Goal: Participate in discussion: Engage in conversation with other users on a specific topic

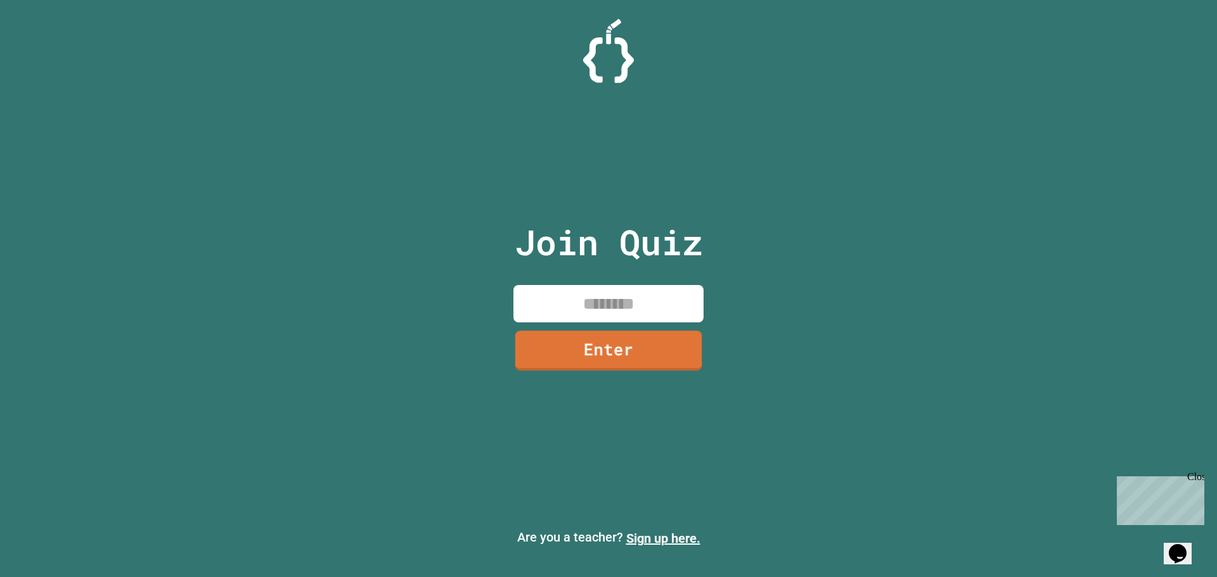
click at [636, 307] on input at bounding box center [608, 303] width 190 height 37
type input "********"
click at [563, 347] on link "Enter" at bounding box center [608, 348] width 191 height 41
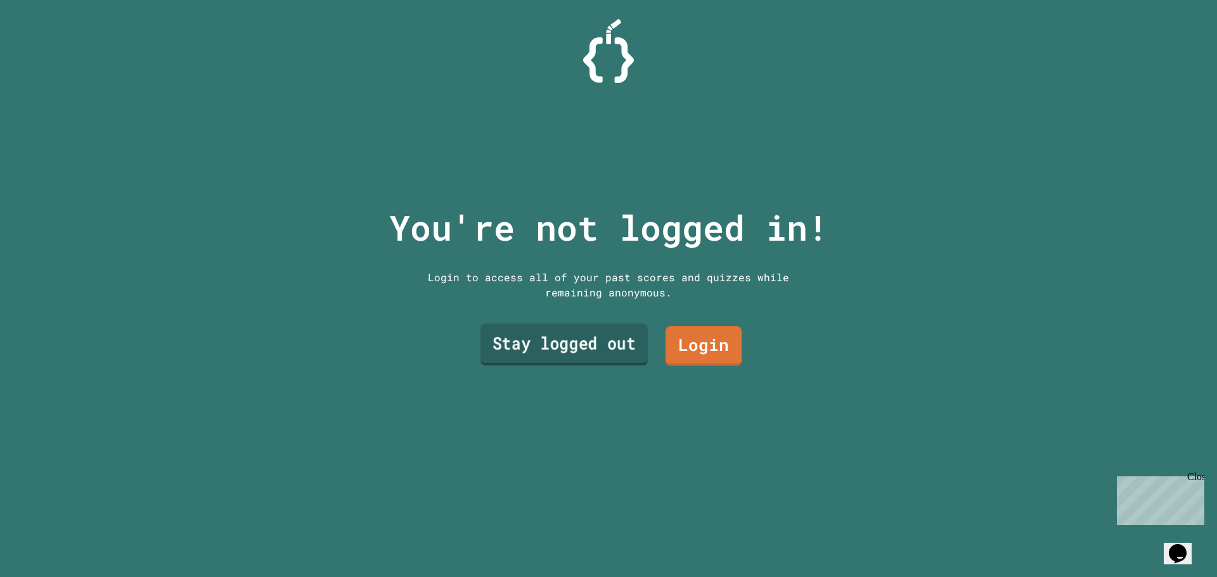
click at [581, 344] on link "Stay logged out" at bounding box center [563, 345] width 167 height 42
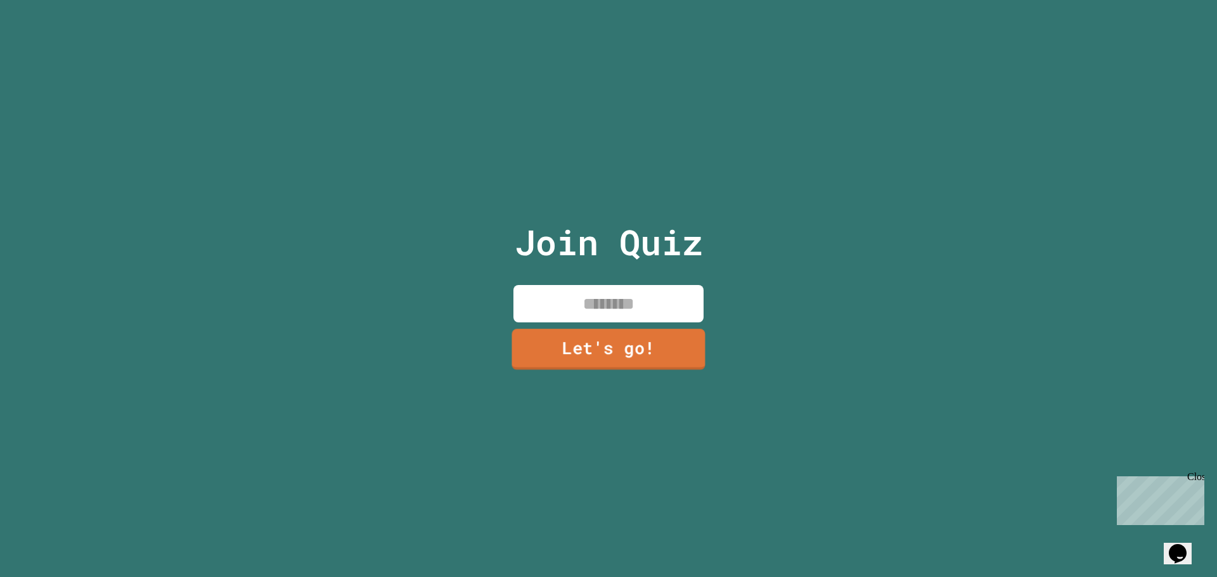
click at [601, 297] on input at bounding box center [608, 303] width 190 height 37
type input "********"
click at [688, 345] on link "Let's go!" at bounding box center [609, 348] width 174 height 42
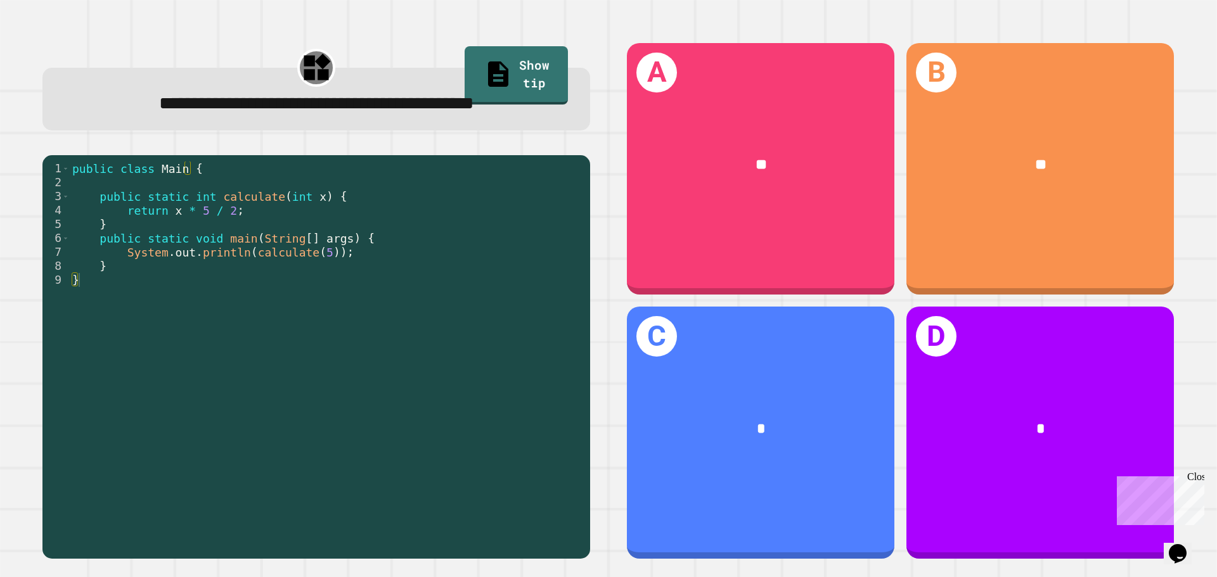
click at [336, 235] on div "public class Main { public static int calculate ( int x ) { return x * 5 / 2 ; …" at bounding box center [327, 357] width 514 height 390
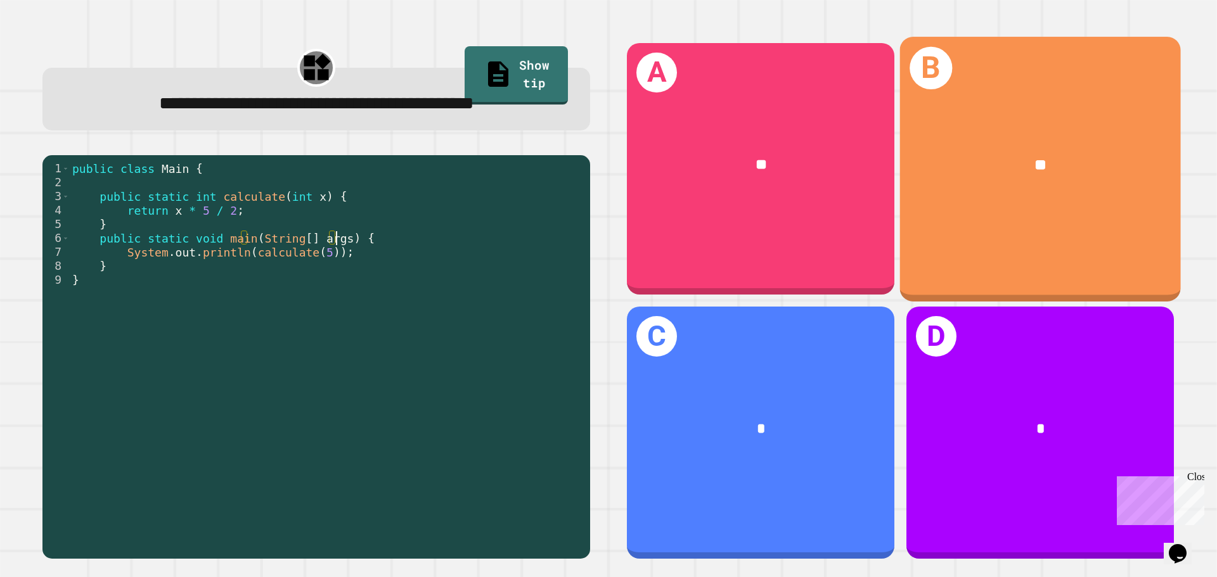
click at [1056, 174] on div "**" at bounding box center [1040, 165] width 281 height 85
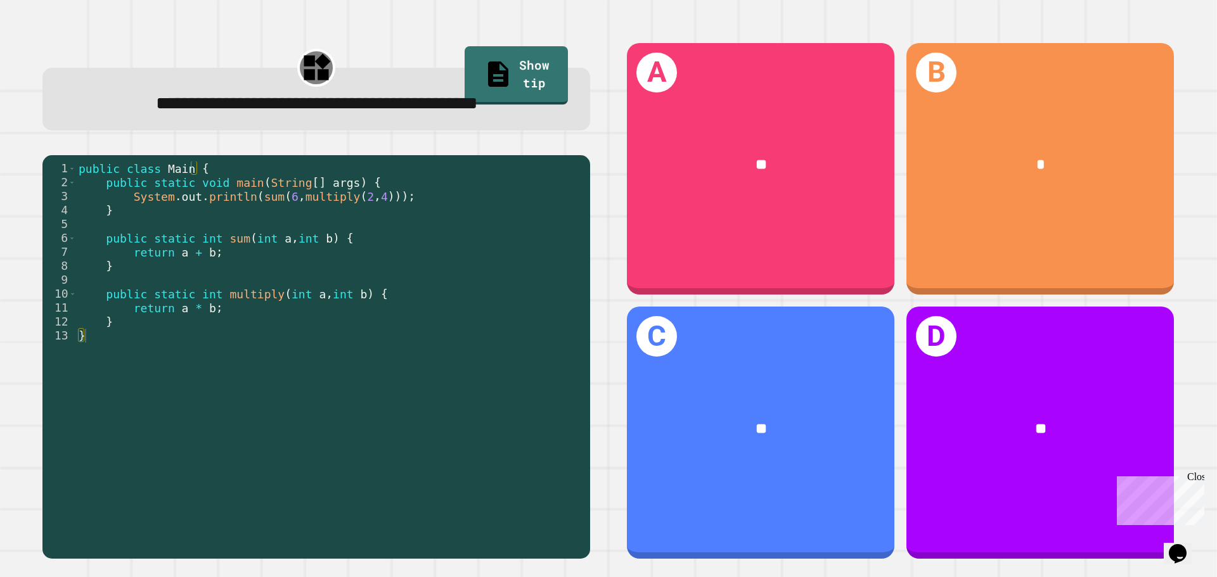
click at [390, 318] on div "public class Main { public static void main ( String [ ] args ) { System . out …" at bounding box center [330, 336] width 508 height 349
click at [454, 239] on div "public class Main { public static void main ( String [ ] args ) { System . out …" at bounding box center [330, 336] width 508 height 349
click at [393, 230] on div "public class Main { public static void main ( String [ ] args ) { System . out …" at bounding box center [330, 336] width 508 height 349
click at [425, 221] on div "public class Main { public static void main ( String [ ] args ) { System . out …" at bounding box center [330, 336] width 508 height 349
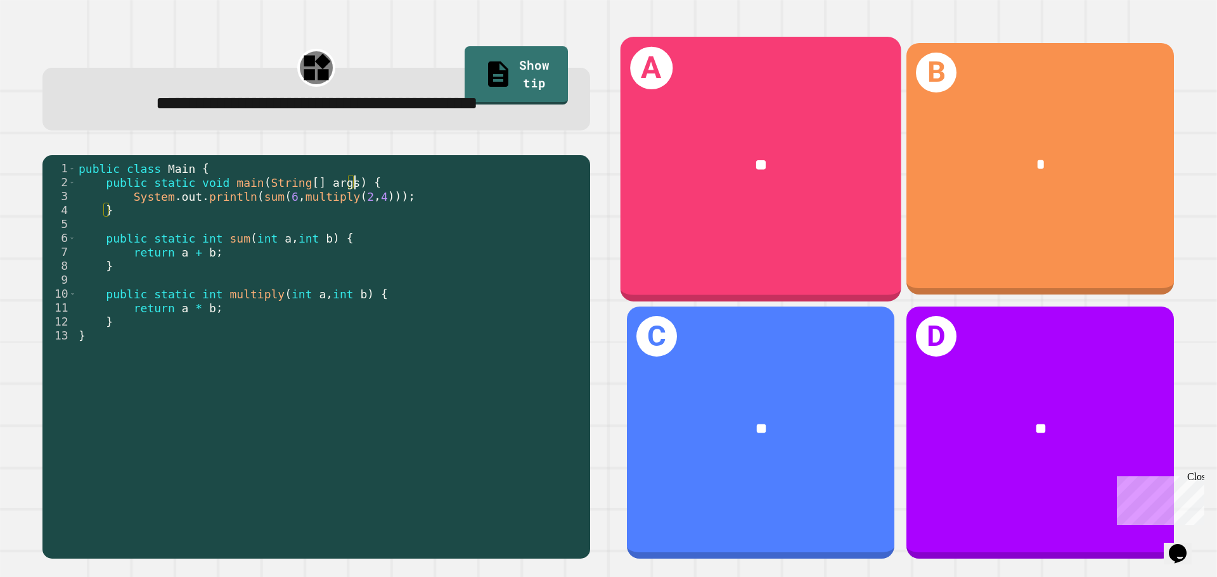
click at [681, 162] on div "**" at bounding box center [761, 164] width 219 height 23
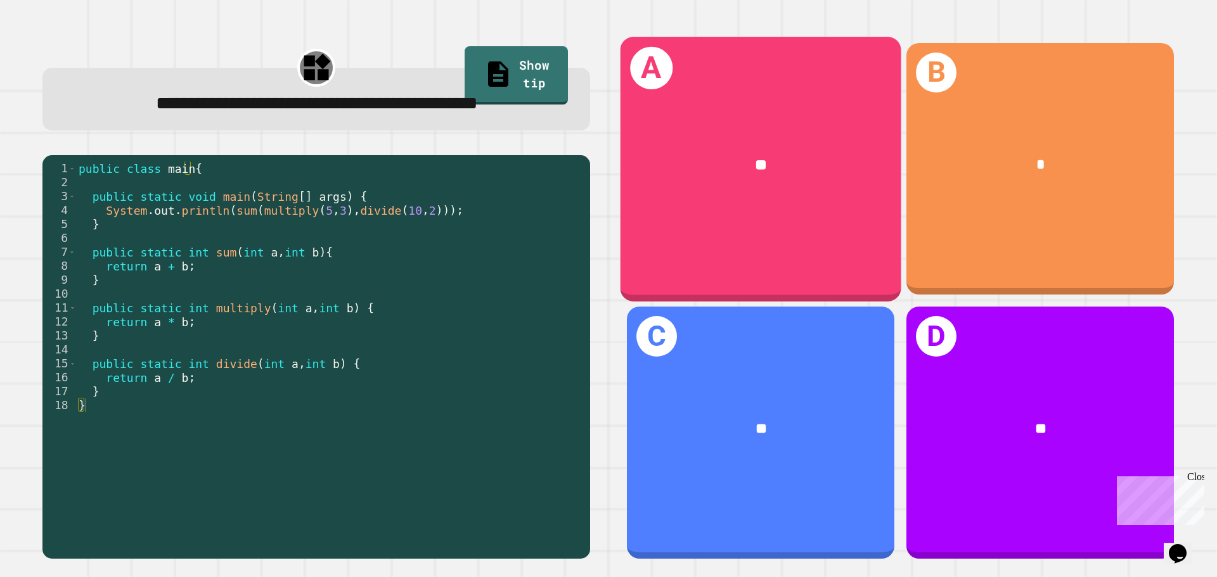
click at [775, 128] on div "**" at bounding box center [760, 165] width 281 height 85
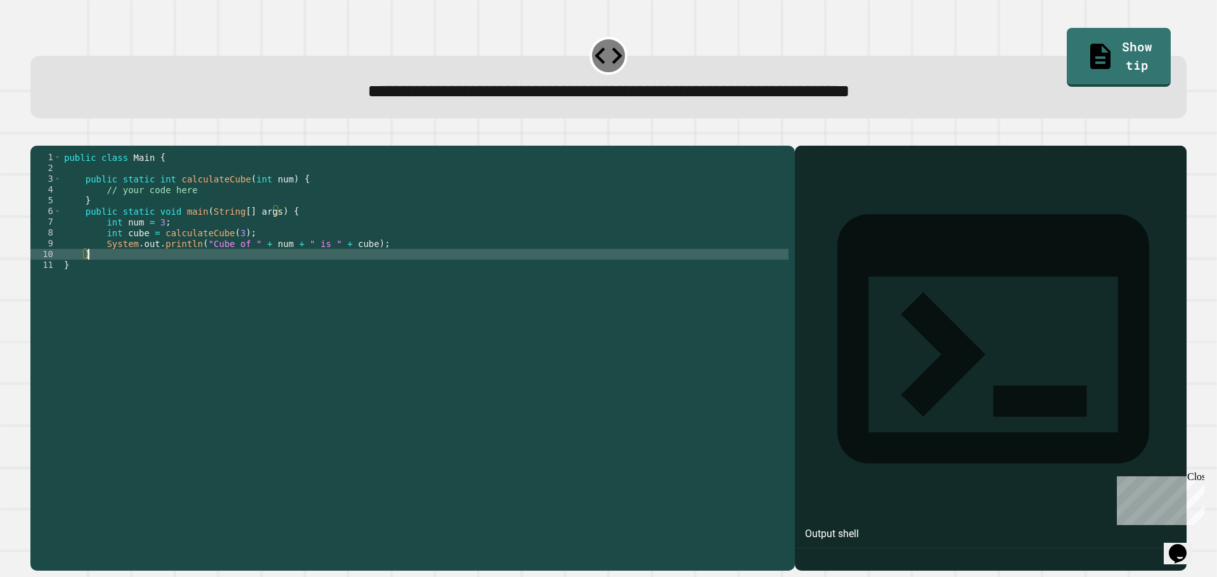
click at [224, 277] on div "public class Main { public static int calculateCube ( int num ) { // your code …" at bounding box center [424, 346] width 727 height 388
click at [418, 267] on div "public class Main { public static int calculateCube ( int num ) { // your code …" at bounding box center [424, 346] width 727 height 388
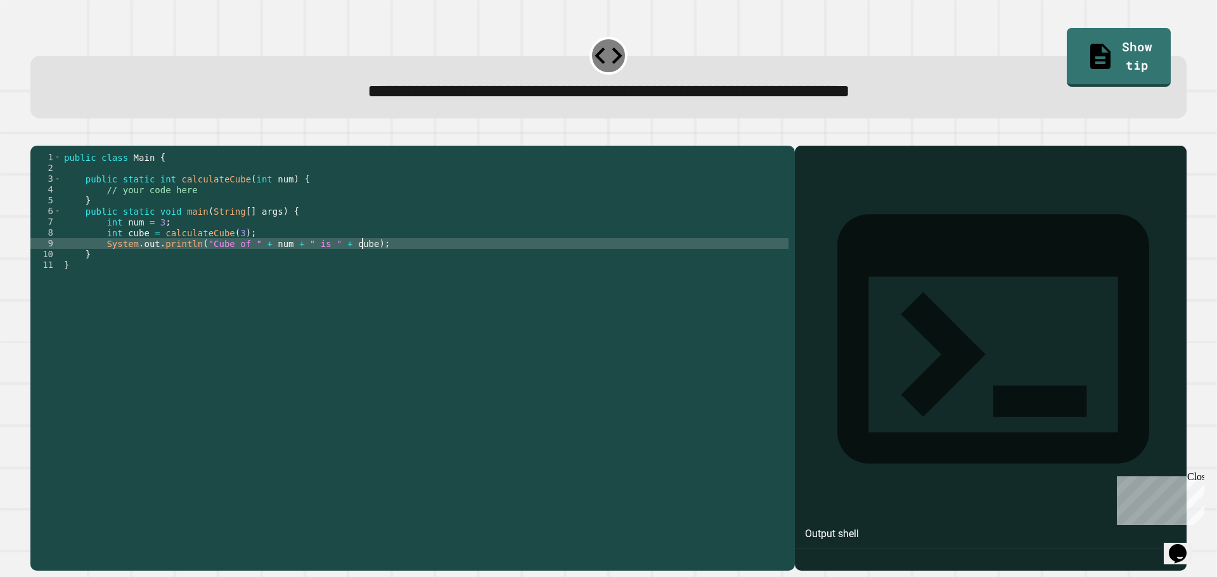
type textarea "**********"
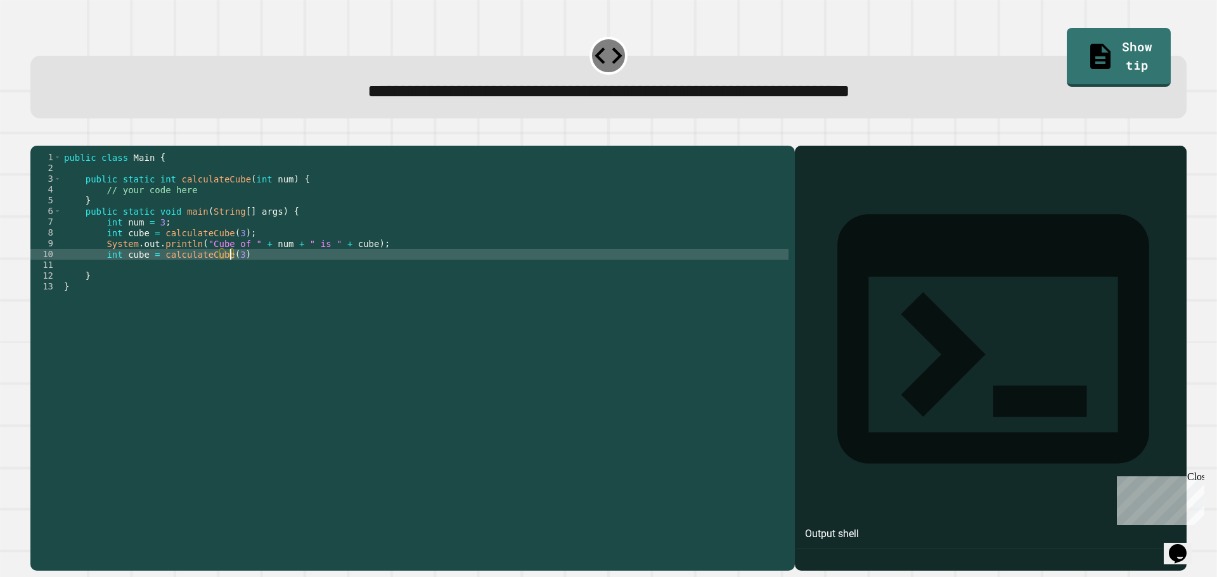
scroll to position [0, 11]
type textarea "**********"
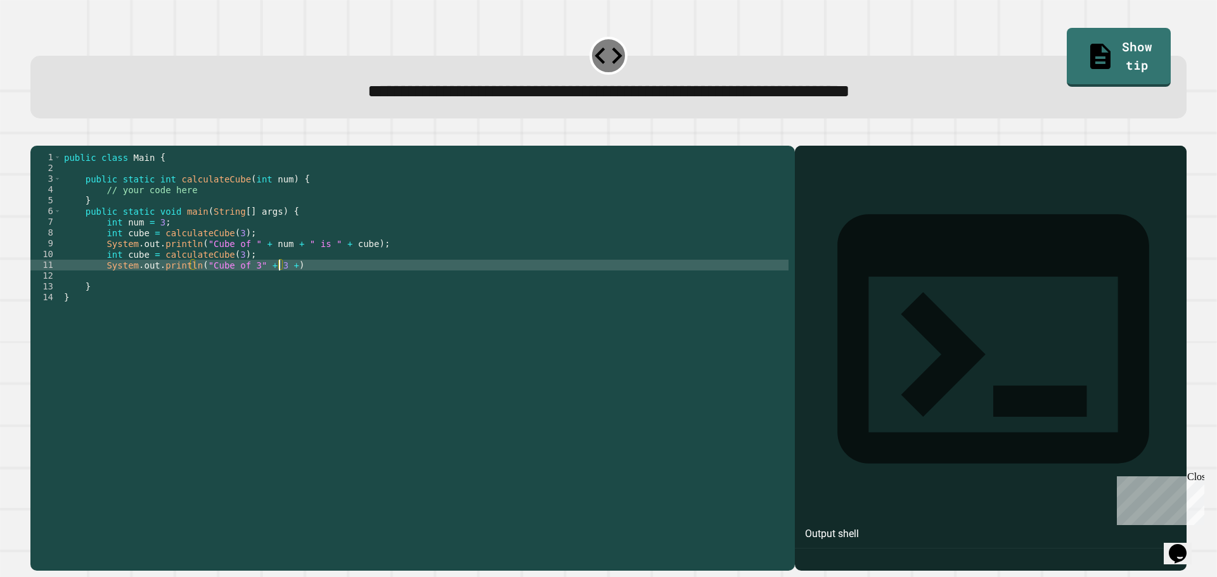
scroll to position [0, 15]
click at [243, 283] on div "public class Main { public static int calculateCube ( int num ) { // your code …" at bounding box center [424, 346] width 727 height 388
click at [288, 285] on div "public class Main { public static int calculateCube ( int num ) { // your code …" at bounding box center [424, 346] width 727 height 388
click at [284, 285] on div "public class Main { public static int calculateCube ( int num ) { // your code …" at bounding box center [424, 346] width 727 height 388
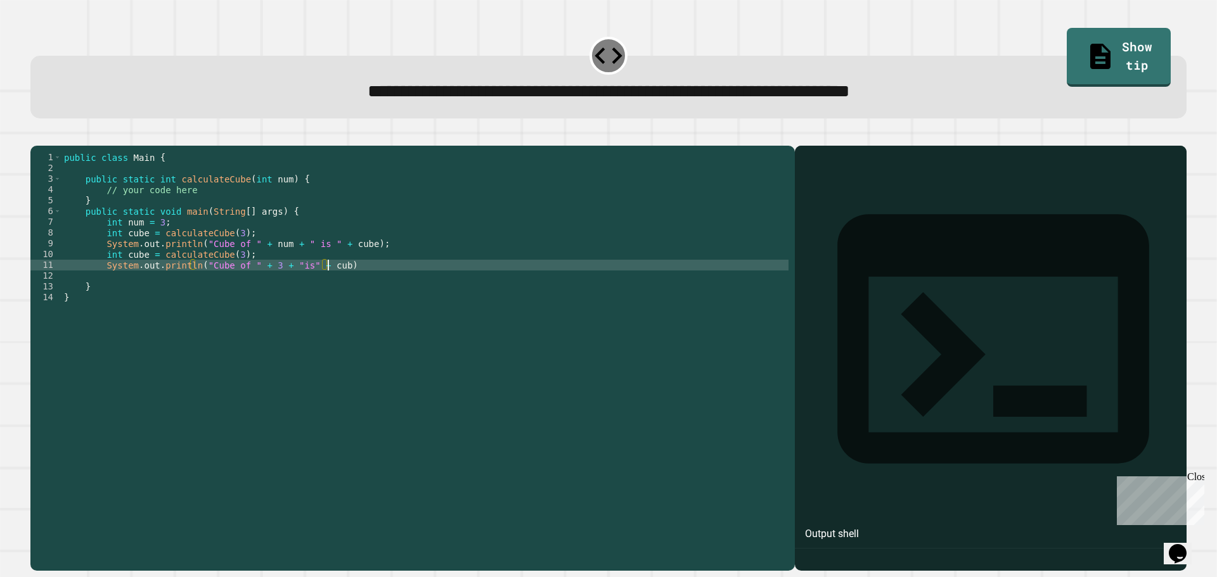
type textarea "**********"
click at [1083, 55] on link "Show tip" at bounding box center [1119, 55] width 100 height 61
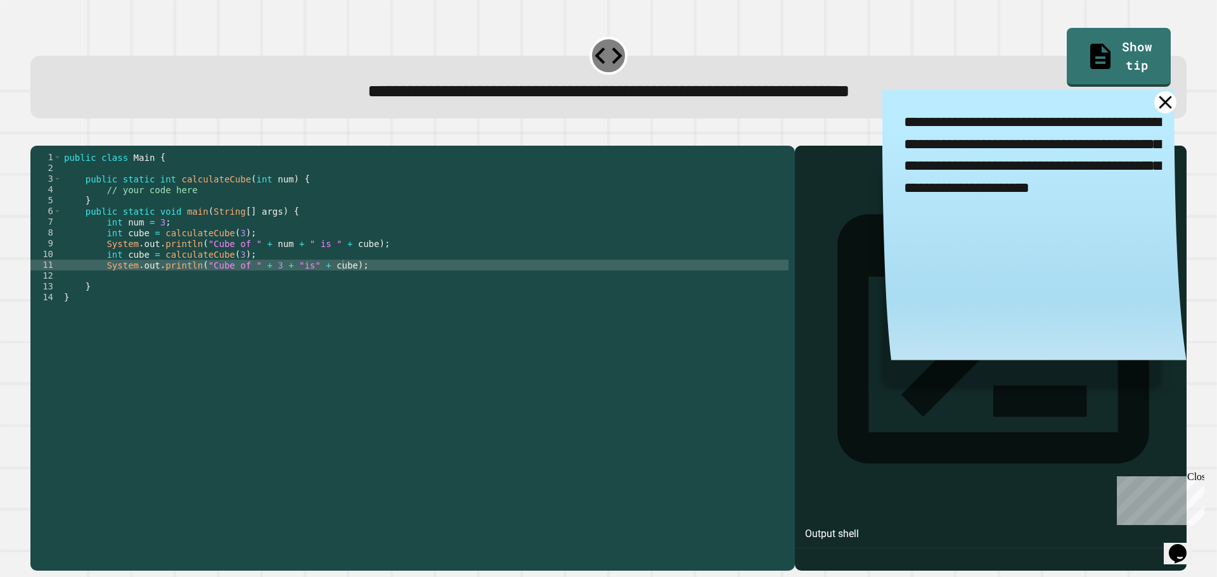
click at [1154, 110] on icon at bounding box center [1165, 102] width 22 height 22
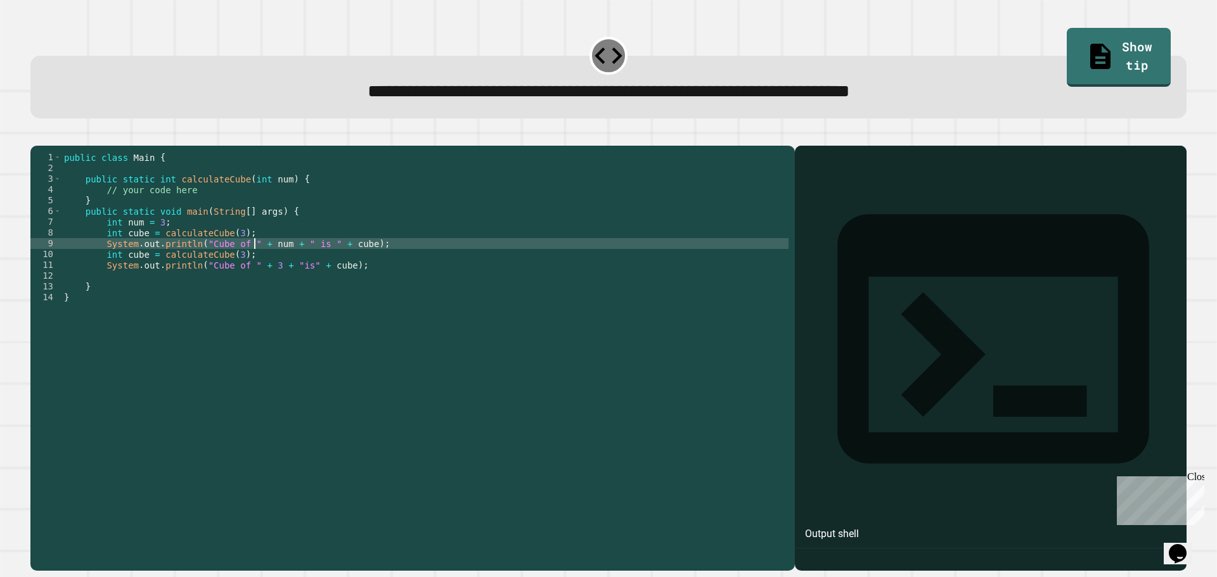
click at [255, 267] on div "public class Main { public static int calculateCube ( int num ) { // your code …" at bounding box center [424, 346] width 727 height 388
click at [255, 269] on div "public class Main { public static int calculateCube ( int num ) { // your code …" at bounding box center [424, 346] width 727 height 388
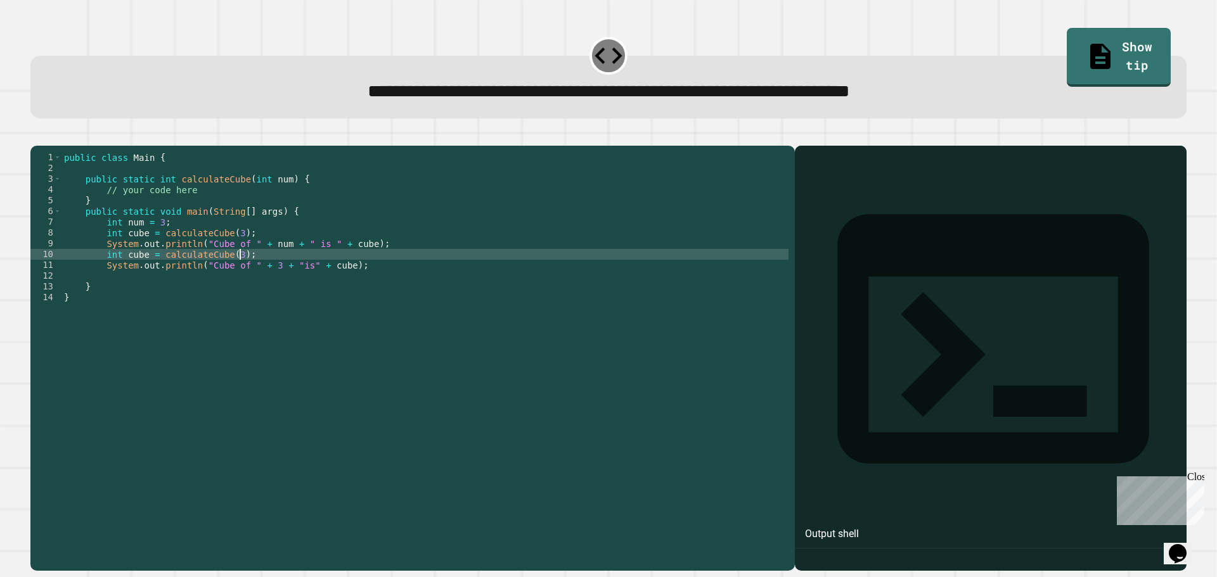
type textarea "**********"
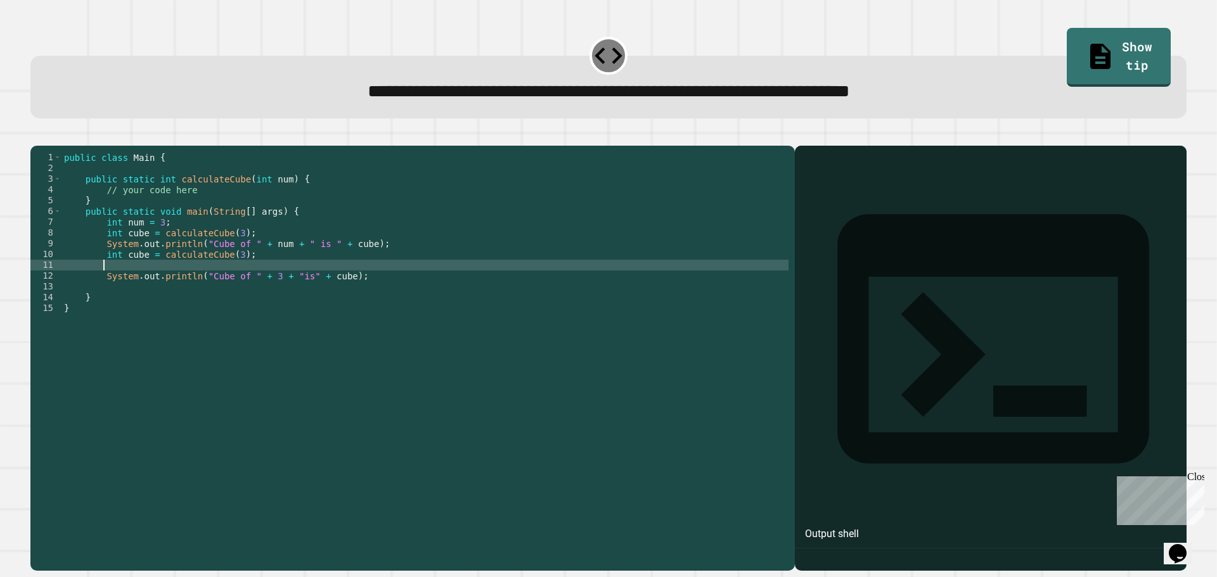
scroll to position [0, 2]
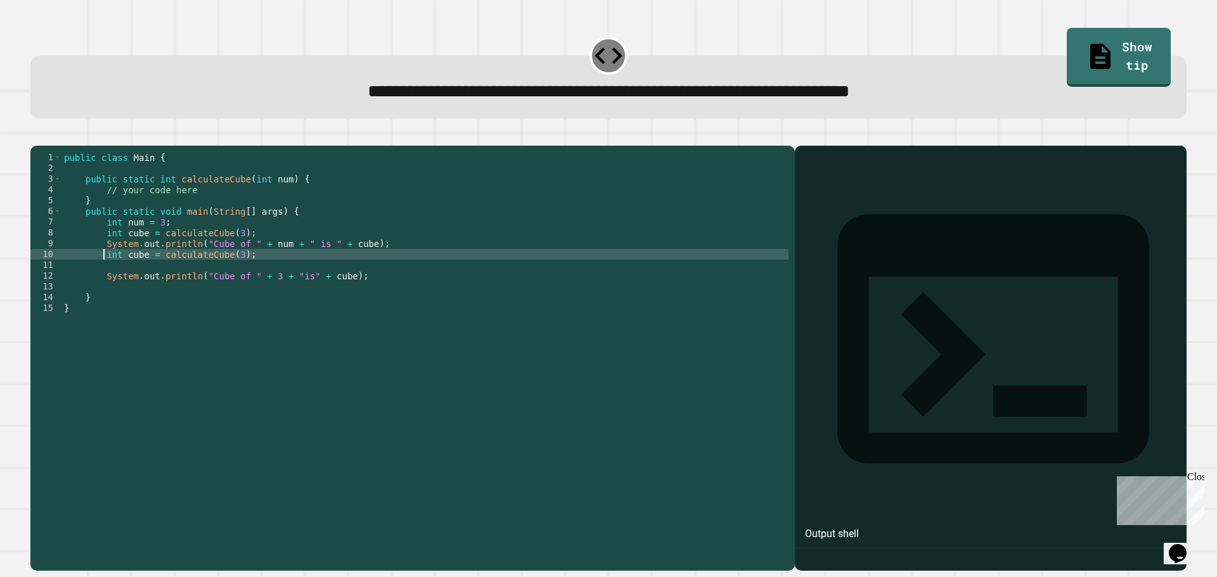
type textarea "**********"
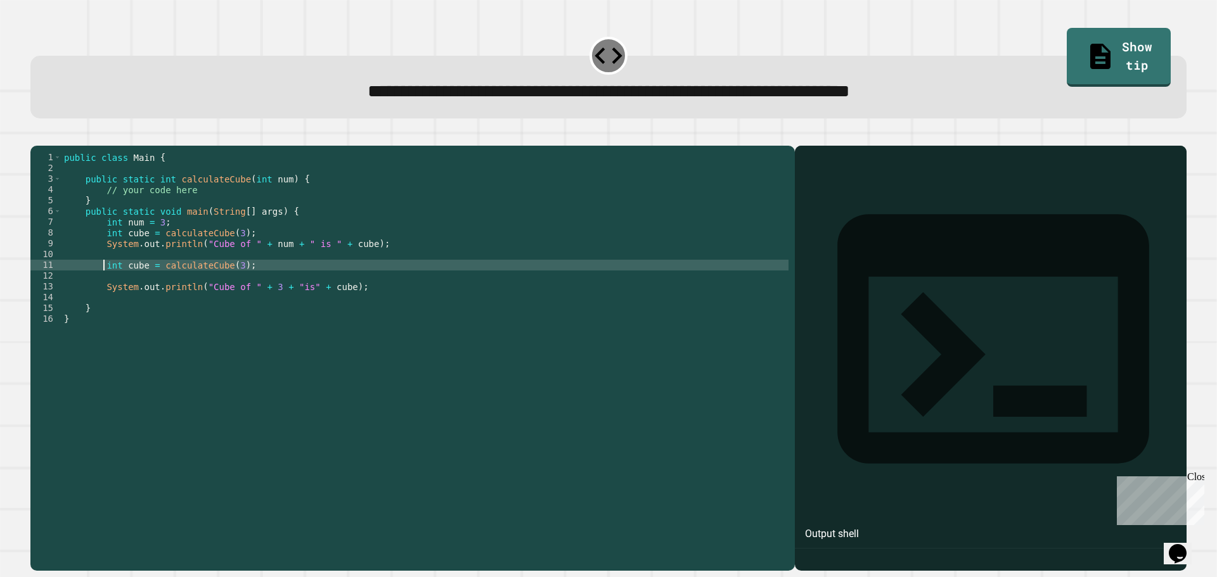
click at [108, 269] on div "public class Main { public static int calculateCube ( int num ) { // your code …" at bounding box center [424, 346] width 727 height 388
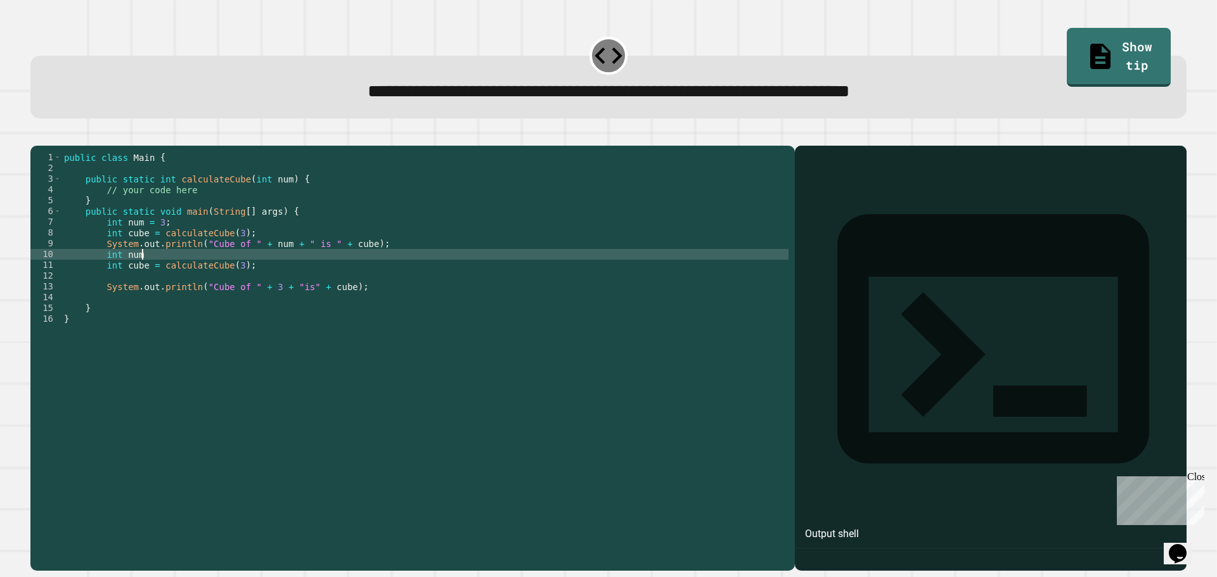
scroll to position [0, 5]
type textarea "**********"
click at [153, 301] on div "public class Main { public static int calculateCube ( int num ) { // your code …" at bounding box center [424, 346] width 727 height 388
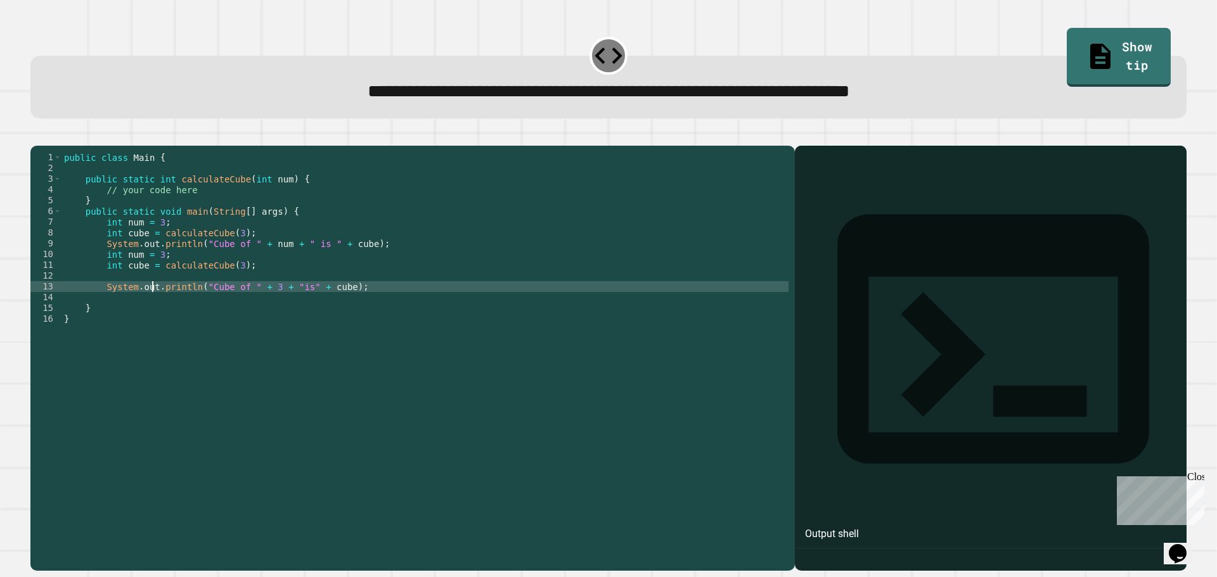
click at [151, 295] on div "public class Main { public static int calculateCube ( int num ) { // your code …" at bounding box center [424, 346] width 727 height 388
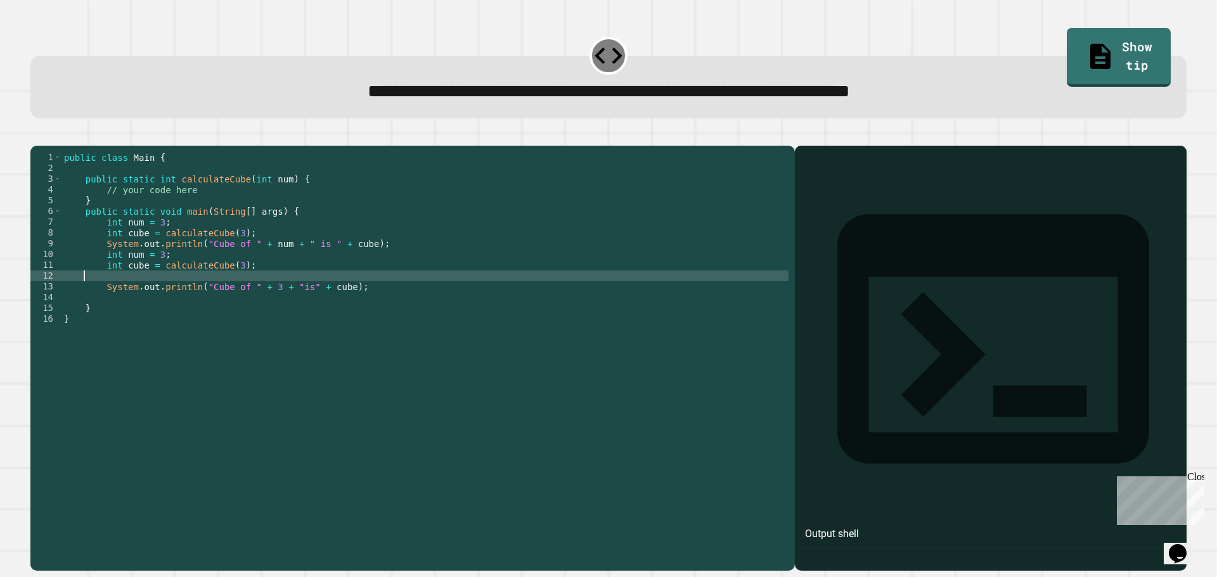
scroll to position [0, 0]
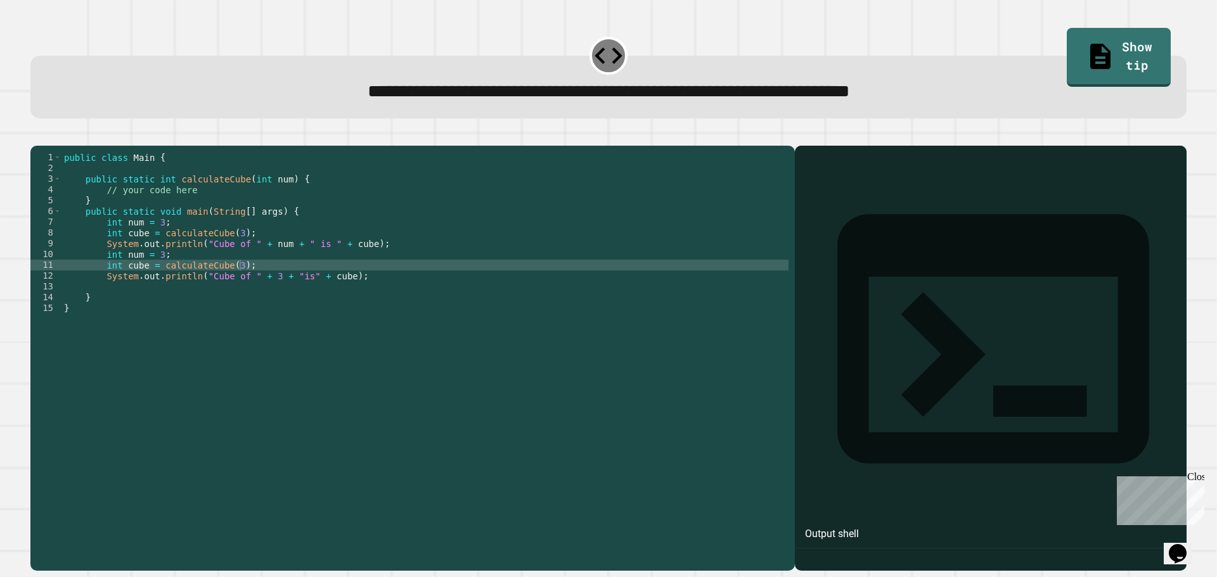
click at [37, 136] on icon "button" at bounding box center [37, 136] width 0 height 0
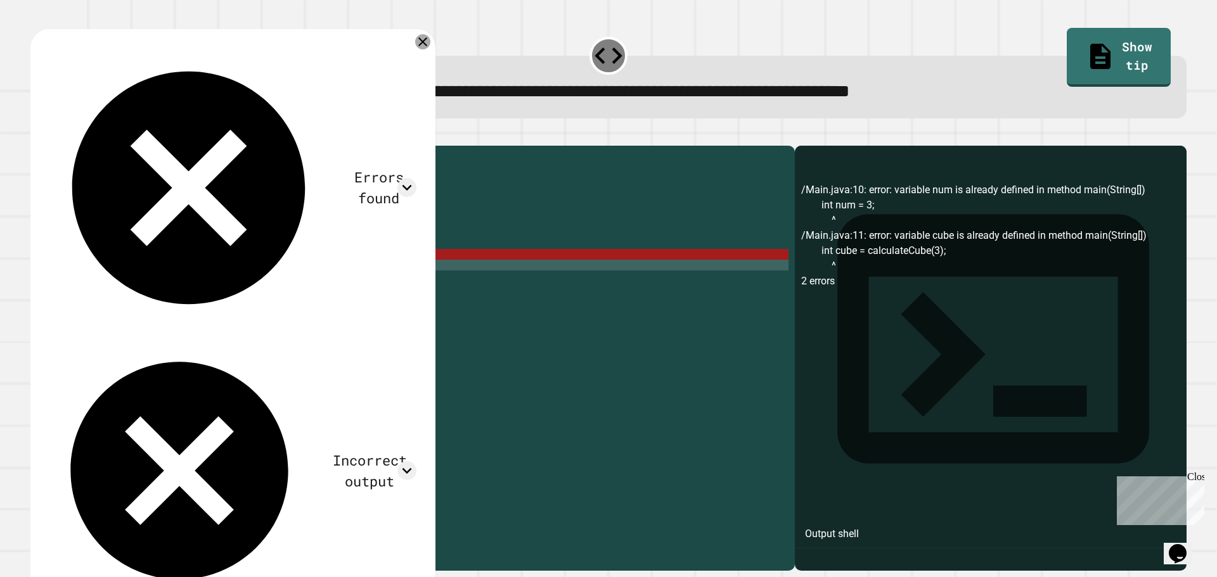
click at [418, 39] on icon at bounding box center [422, 41] width 15 height 15
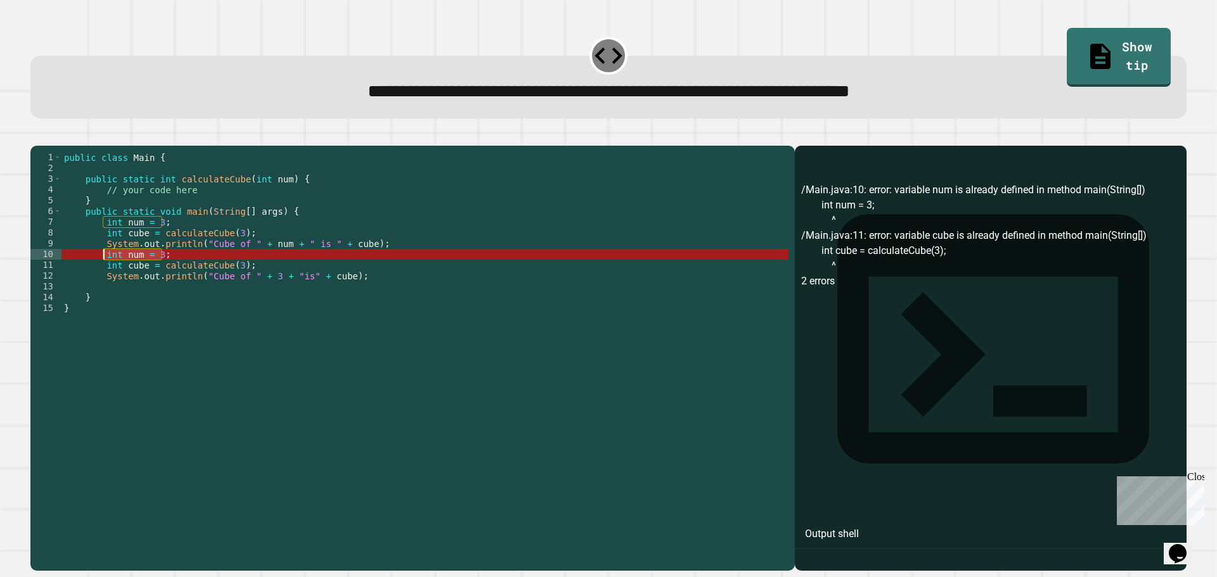
drag, startPoint x: 171, startPoint y: 268, endPoint x: 105, endPoint y: 273, distance: 66.7
click at [105, 273] on div "public class Main { public static int calculateCube ( int num ) { // your code …" at bounding box center [424, 346] width 727 height 388
type textarea "**********"
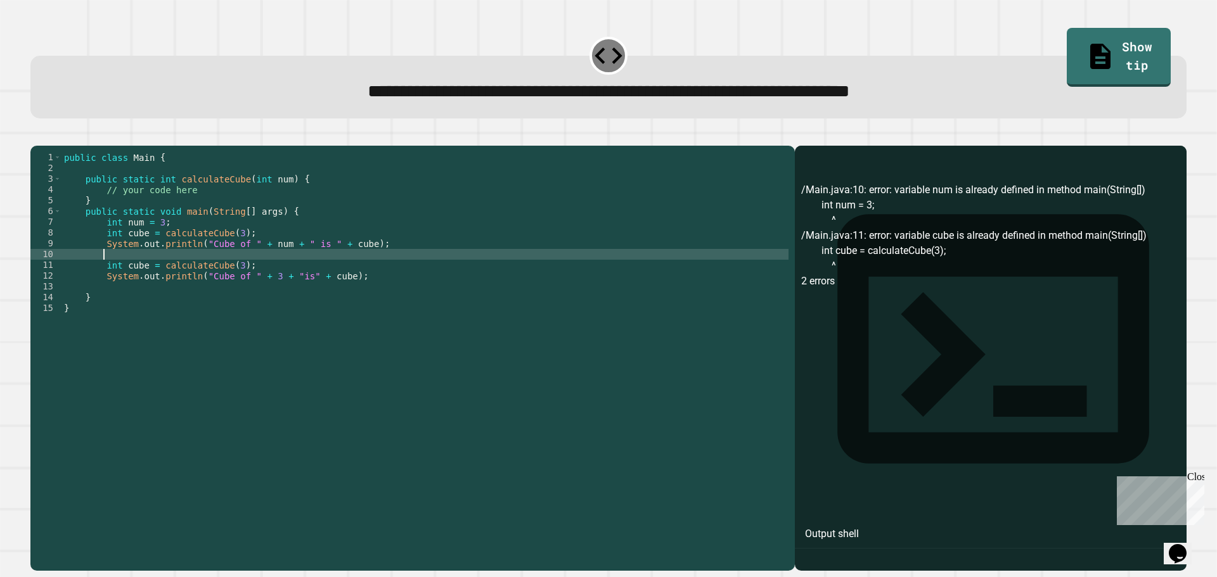
click at [55, 132] on div at bounding box center [608, 138] width 1156 height 15
click at [37, 136] on button "button" at bounding box center [37, 136] width 0 height 0
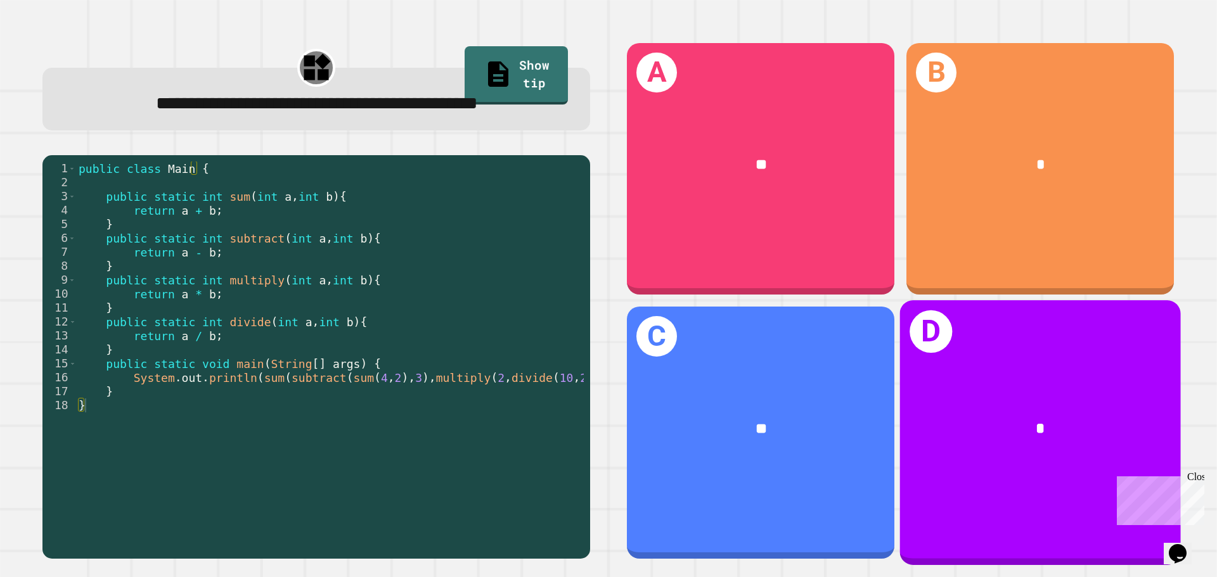
click at [1120, 400] on div "*" at bounding box center [1040, 429] width 281 height 85
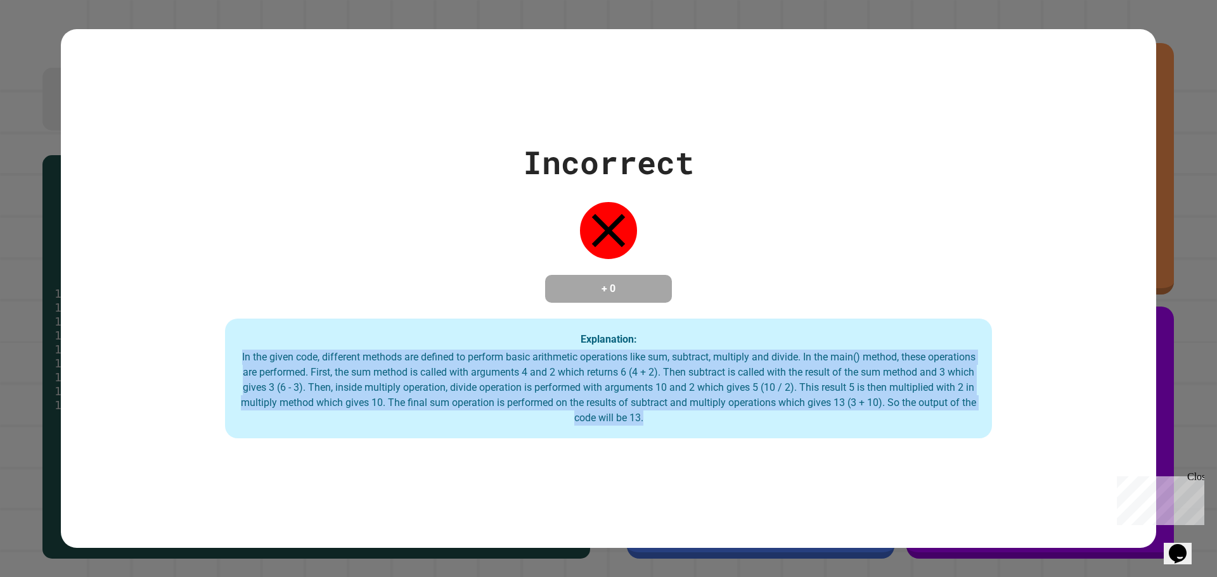
drag, startPoint x: 241, startPoint y: 357, endPoint x: 845, endPoint y: 509, distance: 622.7
click at [845, 509] on div "Incorrect + 0 Explanation: In the given code, different methods are defined to …" at bounding box center [608, 289] width 1095 height 520
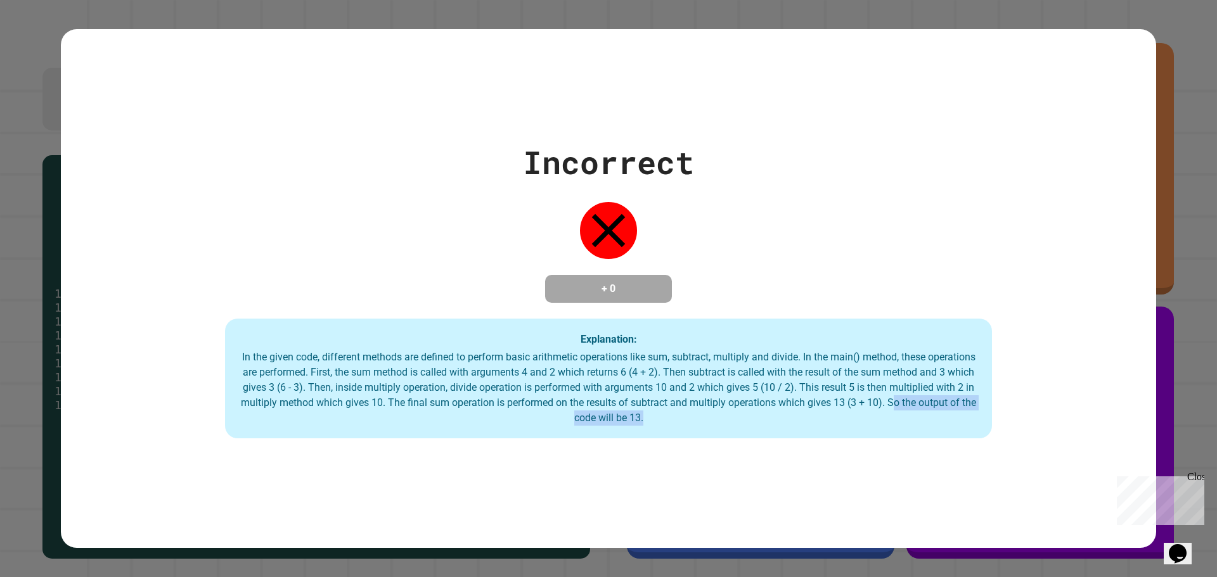
drag, startPoint x: 528, startPoint y: 417, endPoint x: 864, endPoint y: 465, distance: 339.9
click at [864, 465] on div "Incorrect + 0 Explanation: In the given code, different methods are defined to …" at bounding box center [608, 289] width 1095 height 520
click at [679, 419] on div "In the given code, different methods are defined to perform basic arithmetic op…" at bounding box center [609, 388] width 742 height 76
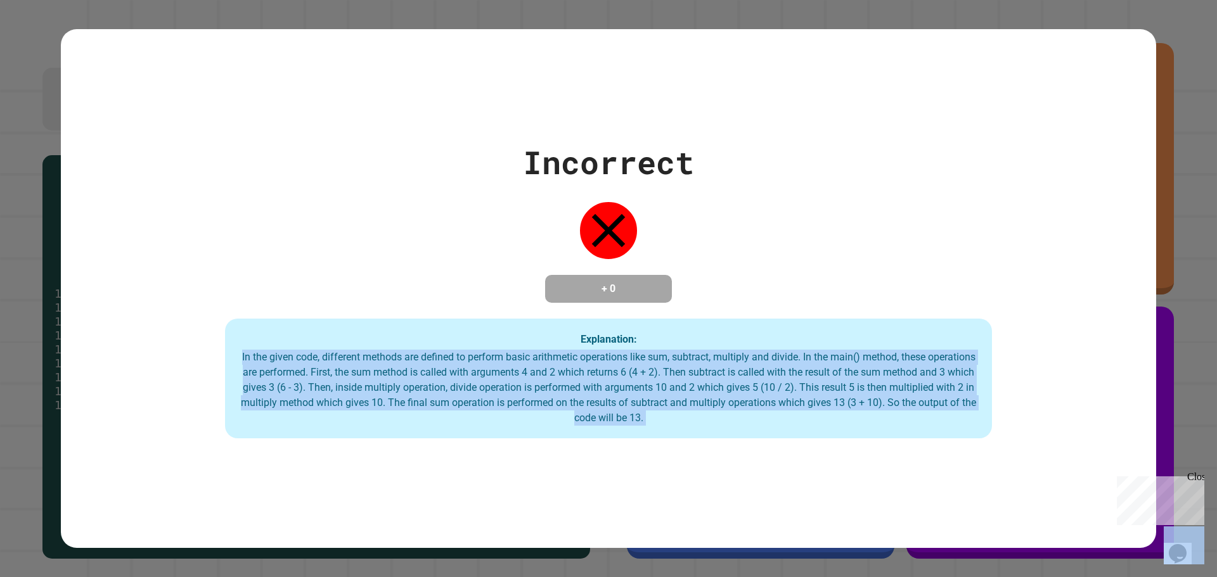
click at [679, 419] on div "In the given code, different methods are defined to perform basic arithmetic op…" at bounding box center [609, 388] width 742 height 76
click at [688, 456] on div "Incorrect + 0 Explanation: In the given code, different methods are defined to …" at bounding box center [608, 289] width 1095 height 520
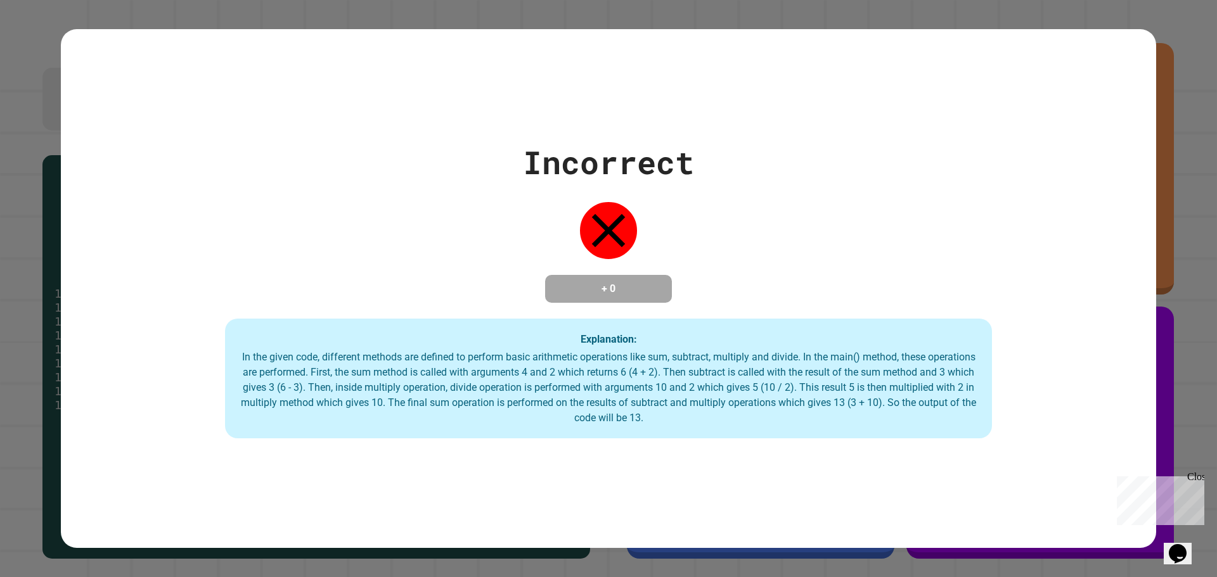
click at [674, 419] on div "In the given code, different methods are defined to perform basic arithmetic op…" at bounding box center [609, 388] width 742 height 76
click at [688, 467] on div "Incorrect + 0 Explanation: In the given code, different methods are defined to …" at bounding box center [608, 289] width 1095 height 520
click at [675, 417] on div "In the given code, different methods are defined to perform basic arithmetic op…" at bounding box center [609, 388] width 742 height 76
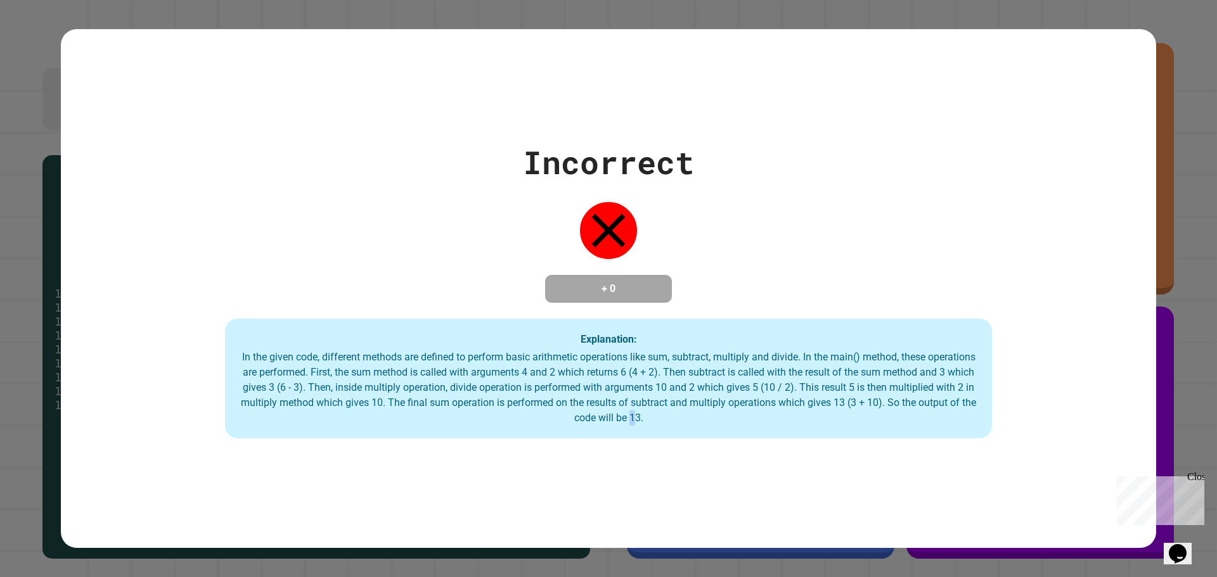
click at [675, 456] on div "Incorrect + 0 Explanation: In the given code, different methods are defined to …" at bounding box center [608, 289] width 1095 height 520
click at [681, 417] on div "In the given code, different methods are defined to perform basic arithmetic op…" at bounding box center [609, 388] width 742 height 76
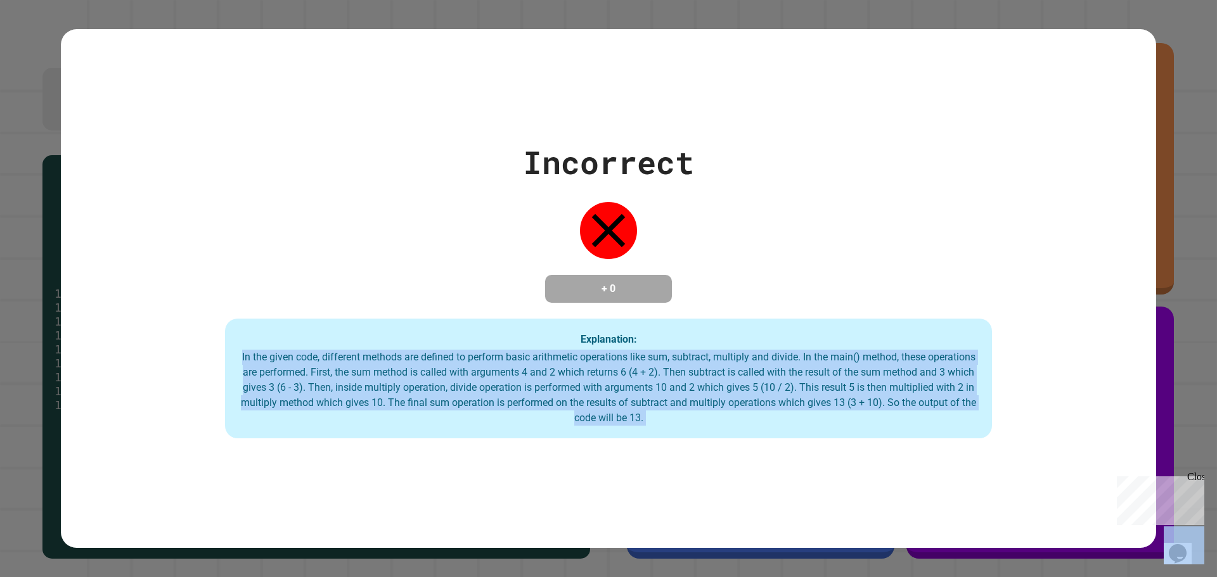
click at [681, 417] on div "In the given code, different methods are defined to perform basic arithmetic op…" at bounding box center [609, 388] width 742 height 76
click at [321, 355] on div "In the given code, different methods are defined to perform basic arithmetic op…" at bounding box center [609, 388] width 742 height 76
drag, startPoint x: 245, startPoint y: 357, endPoint x: 966, endPoint y: 523, distance: 740.7
click at [966, 523] on div "Incorrect + 0 Explanation: In the given code, different methods are defined to …" at bounding box center [608, 289] width 1095 height 520
click at [874, 488] on div "Incorrect + 0 Explanation: In the given code, different methods are defined to …" at bounding box center [608, 289] width 1095 height 520
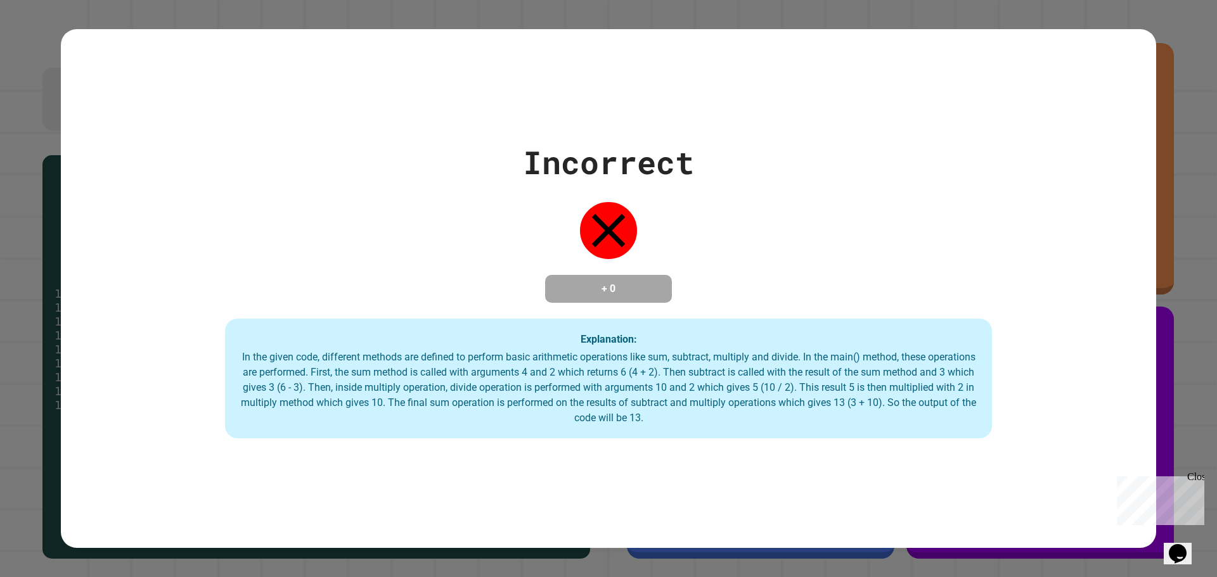
click at [925, 227] on div "Incorrect + 0 Explanation: In the given code, different methods are defined to …" at bounding box center [608, 289] width 1095 height 300
click at [896, 248] on div "Incorrect + 0 Explanation: In the given code, different methods are defined to …" at bounding box center [608, 289] width 1095 height 300
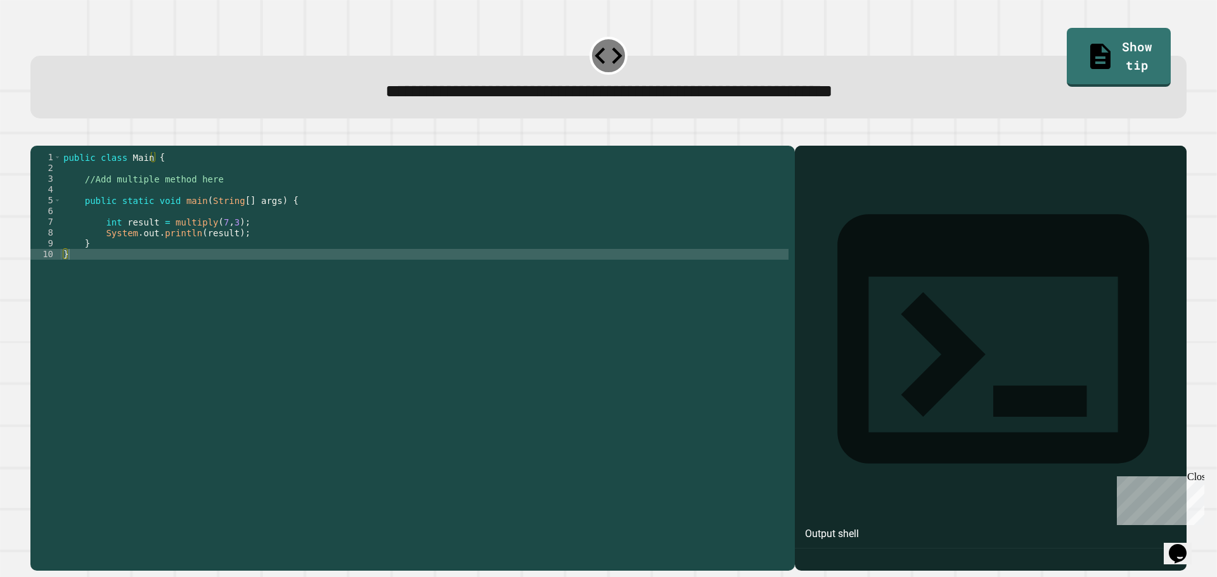
click at [161, 260] on div "public class Main { //Add multiple method here public static void main ( String…" at bounding box center [425, 346] width 728 height 388
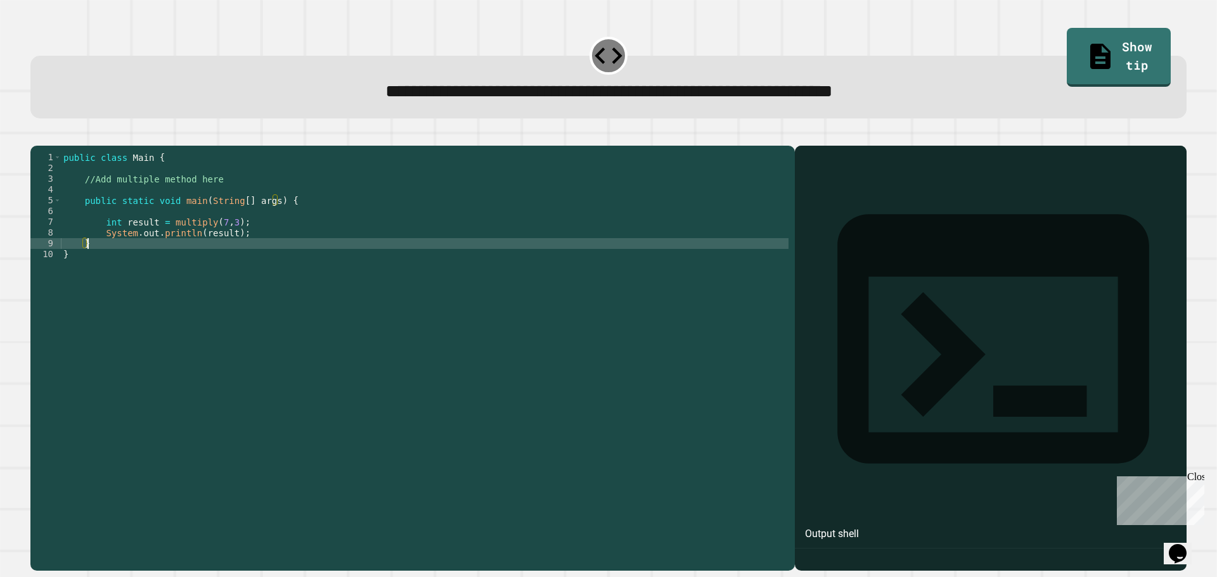
click at [264, 257] on div "public class Main { //Add multiple method here public static void main ( String…" at bounding box center [425, 346] width 728 height 388
click at [266, 247] on div "public class Main { //Add multiple method here public static void main ( String…" at bounding box center [425, 346] width 728 height 388
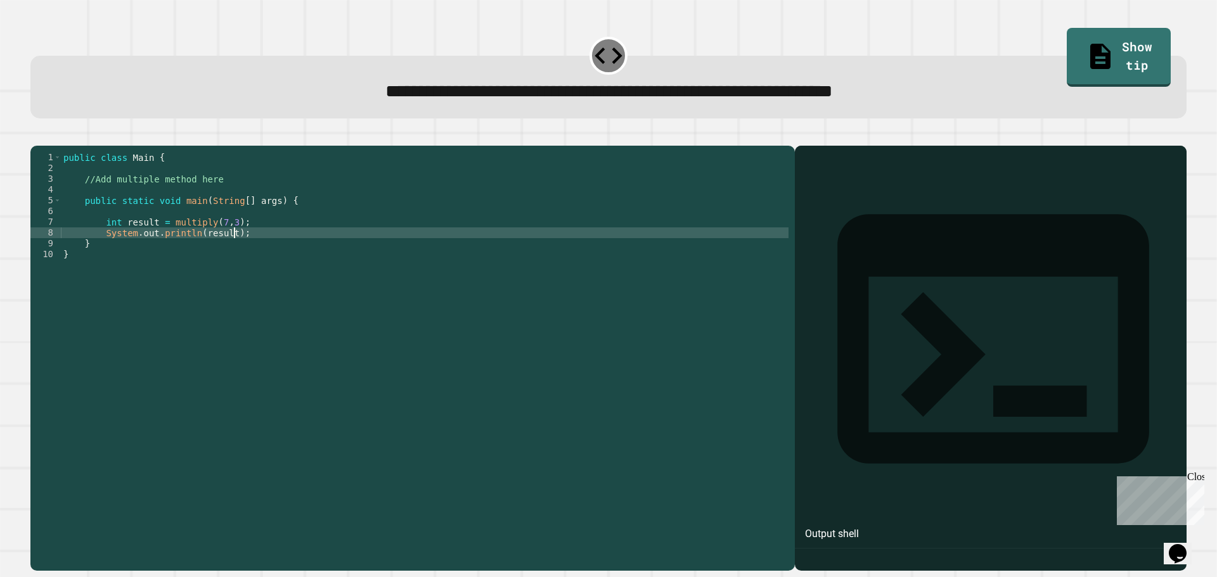
type textarea "**********"
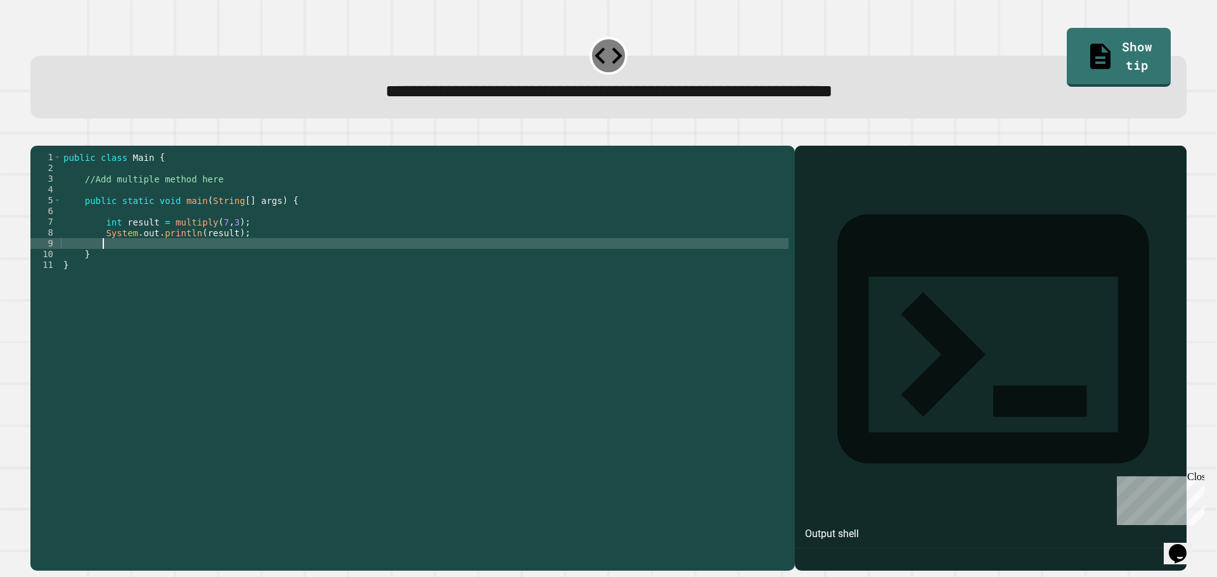
scroll to position [0, 2]
type textarea "*"
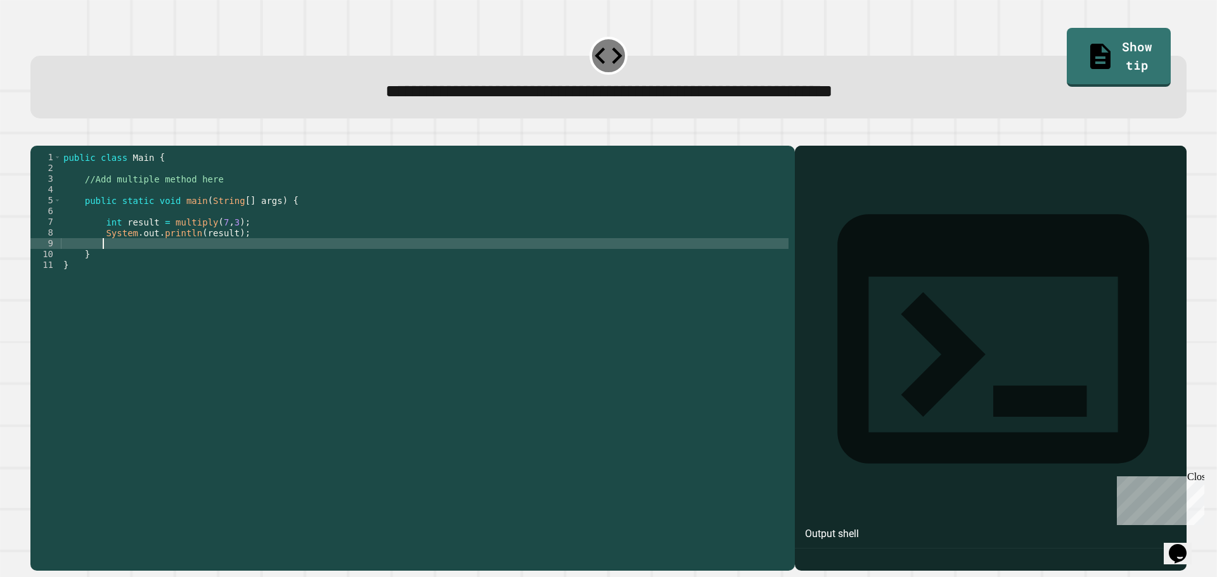
click at [215, 200] on div "public class Main { //Add multiple method here public static void main ( String…" at bounding box center [425, 346] width 728 height 388
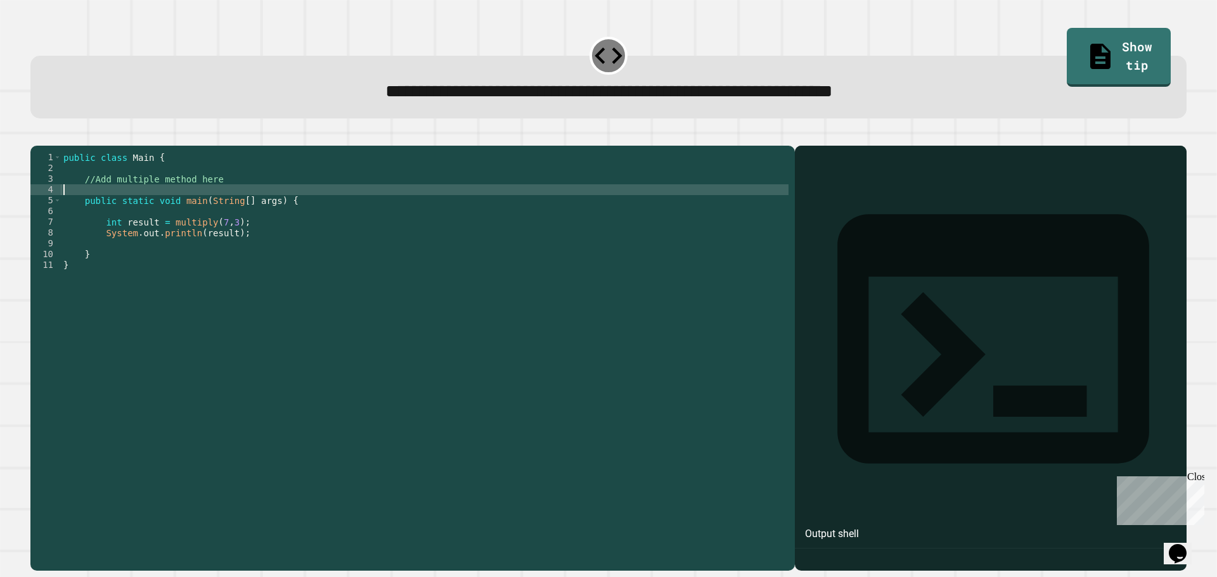
click at [214, 207] on div "public class Main { //Add multiple method here public static void main ( String…" at bounding box center [425, 346] width 728 height 388
type textarea "*"
click at [110, 207] on div "public class Main { //Add multiple method here publioc static int public static…" at bounding box center [425, 346] width 728 height 388
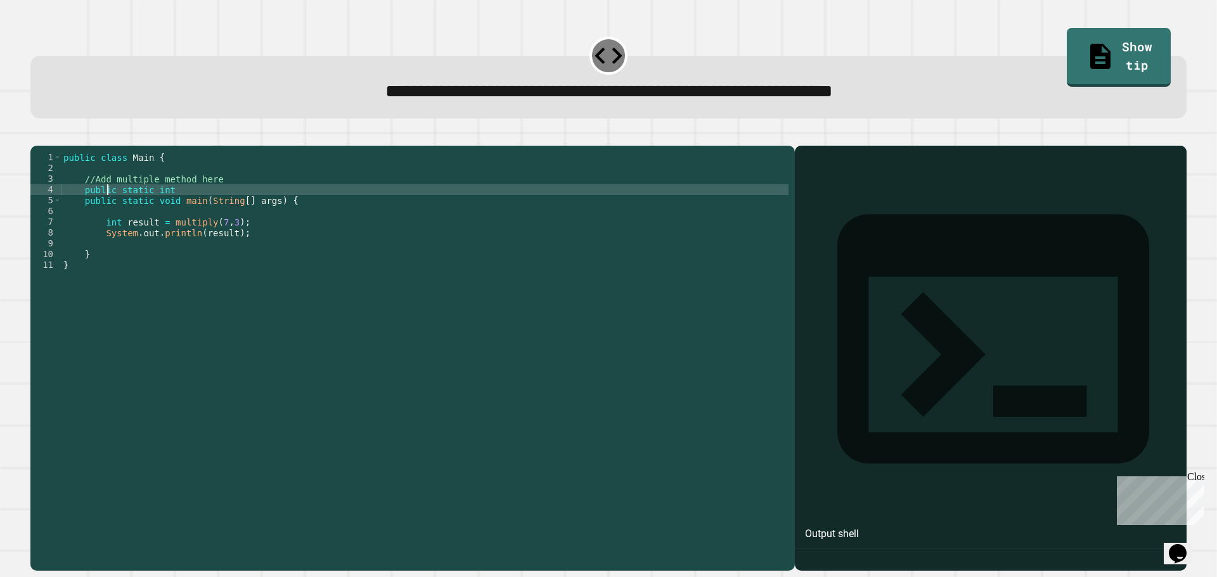
click at [187, 212] on div "public class Main { //Add multiple method here public static int public static …" at bounding box center [425, 346] width 728 height 388
click at [1094, 46] on link "Show tip" at bounding box center [1118, 55] width 94 height 61
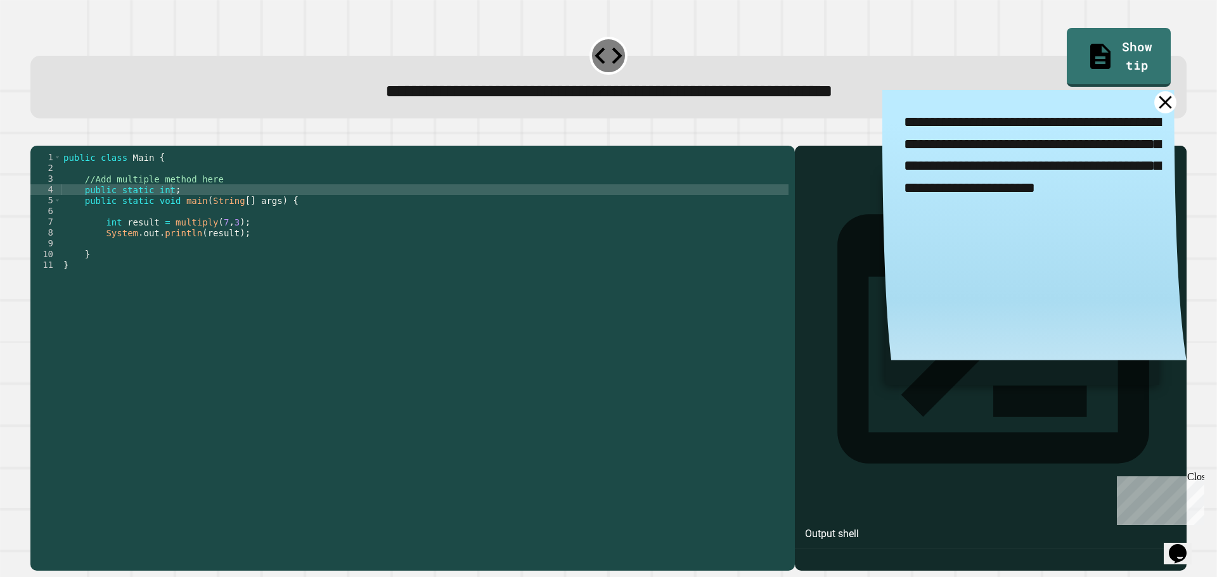
click at [1154, 103] on icon at bounding box center [1165, 102] width 22 height 22
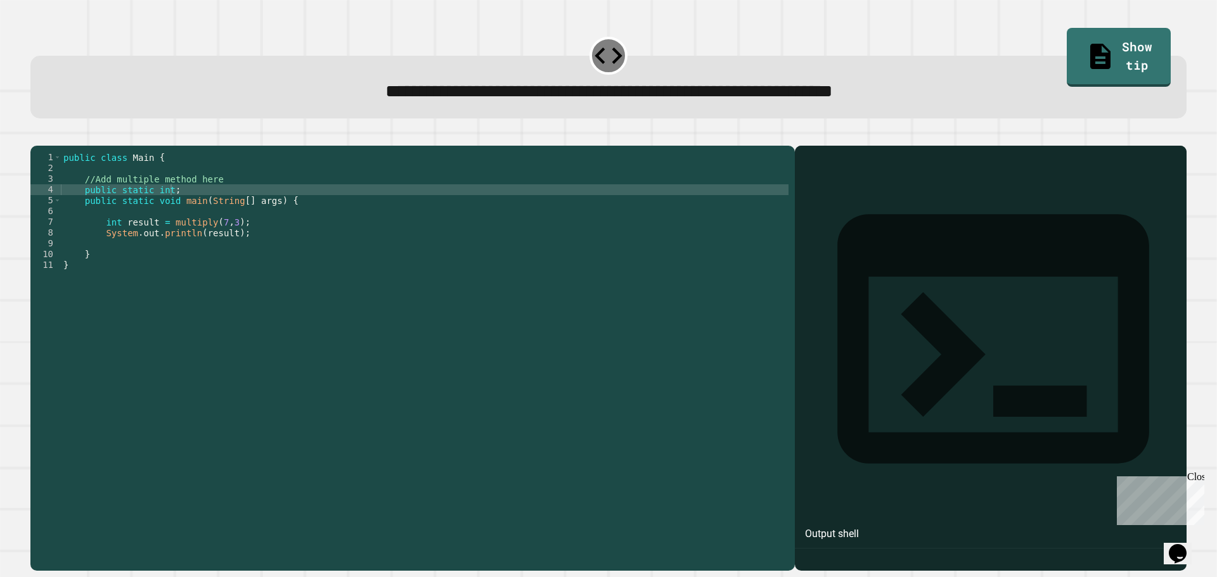
click at [258, 209] on div "public class Main { //Add multiple method here public static int ; public stati…" at bounding box center [425, 346] width 728 height 388
type textarea "**********"
click at [222, 261] on div "public class Main { //Add multiple method here public static int main ( String …" at bounding box center [425, 346] width 728 height 388
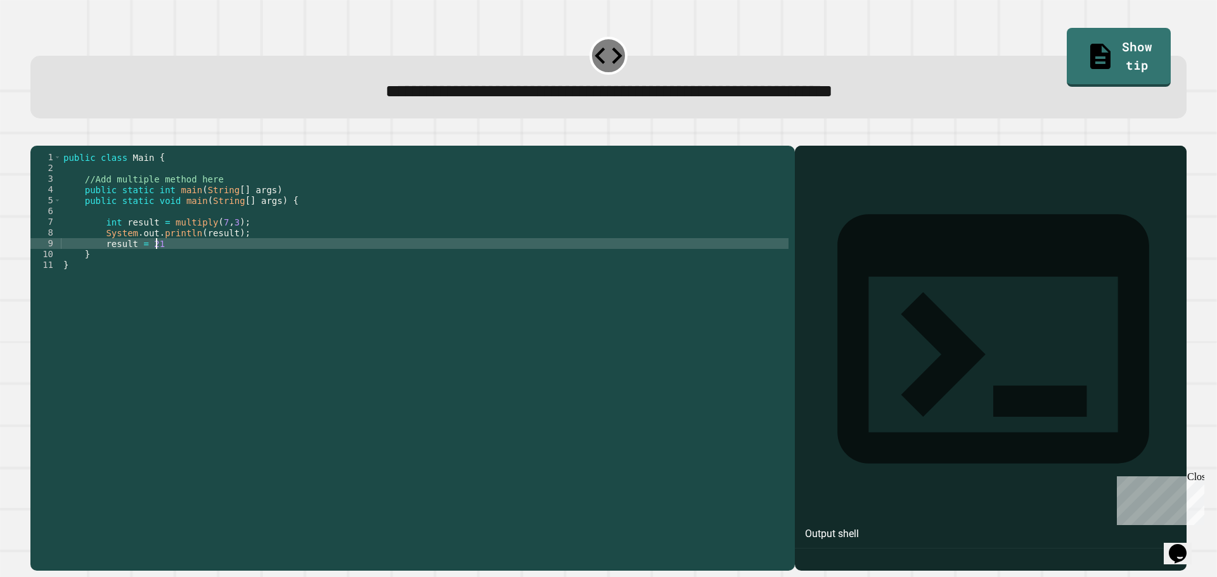
scroll to position [0, 6]
type textarea "**********"
click at [37, 136] on button "button" at bounding box center [37, 136] width 0 height 0
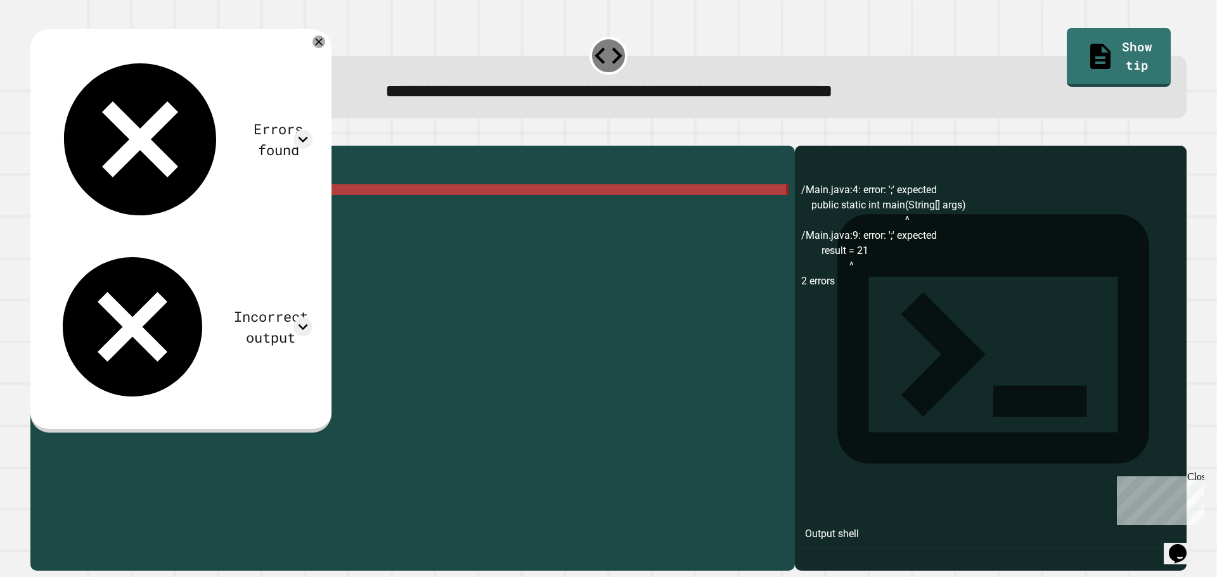
drag, startPoint x: 271, startPoint y: 214, endPoint x: 176, endPoint y: 204, distance: 95.0
click at [176, 204] on div "public class Main { //Add multiple method here public static int main ( String …" at bounding box center [425, 346] width 728 height 388
click at [176, 204] on div "public class Main { //Add multiple method here public static int main ( String …" at bounding box center [425, 335] width 728 height 366
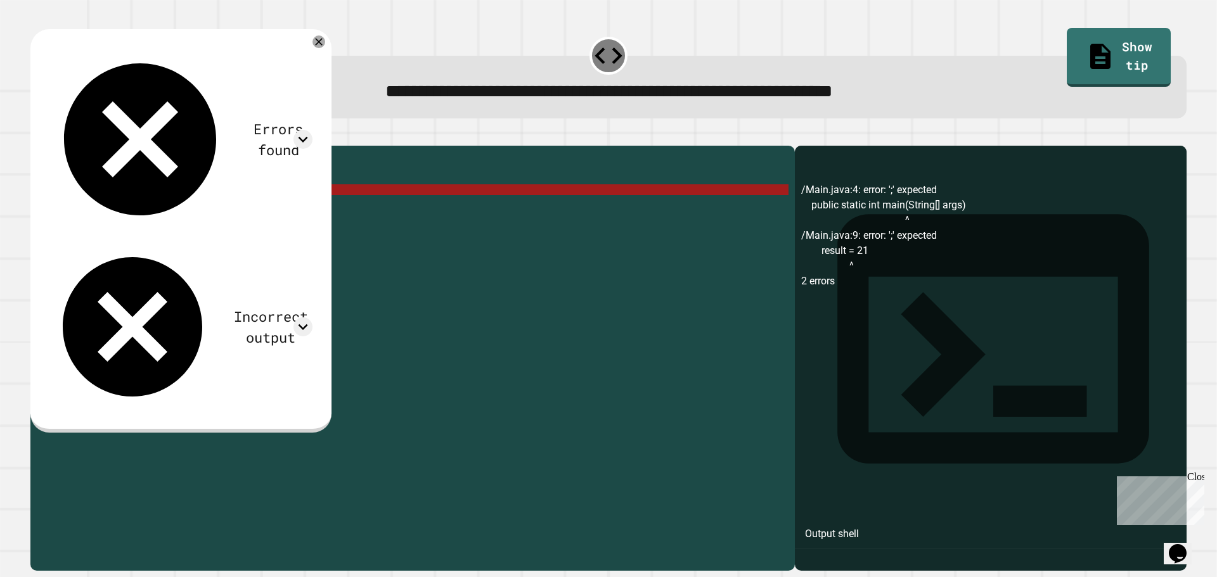
click at [176, 204] on div "public class Main { //Add multiple method here public static int main ( String …" at bounding box center [425, 346] width 728 height 388
click at [176, 204] on div "**********" at bounding box center [608, 288] width 1217 height 577
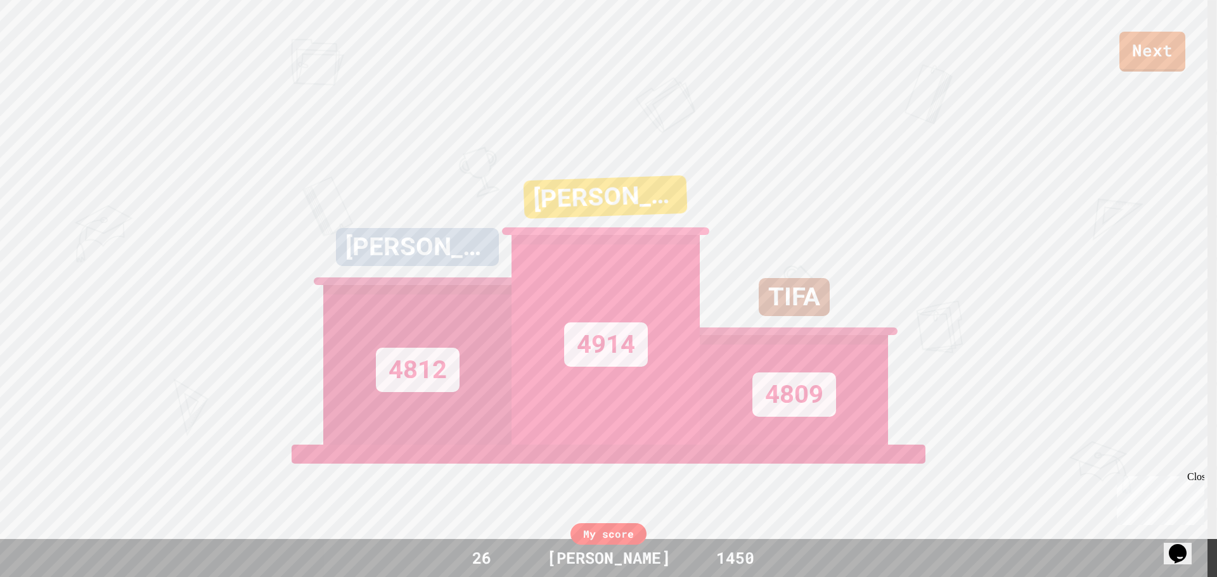
click at [619, 534] on div "My score" at bounding box center [608, 534] width 76 height 22
click at [611, 520] on link "View leaderboard" at bounding box center [609, 525] width 198 height 66
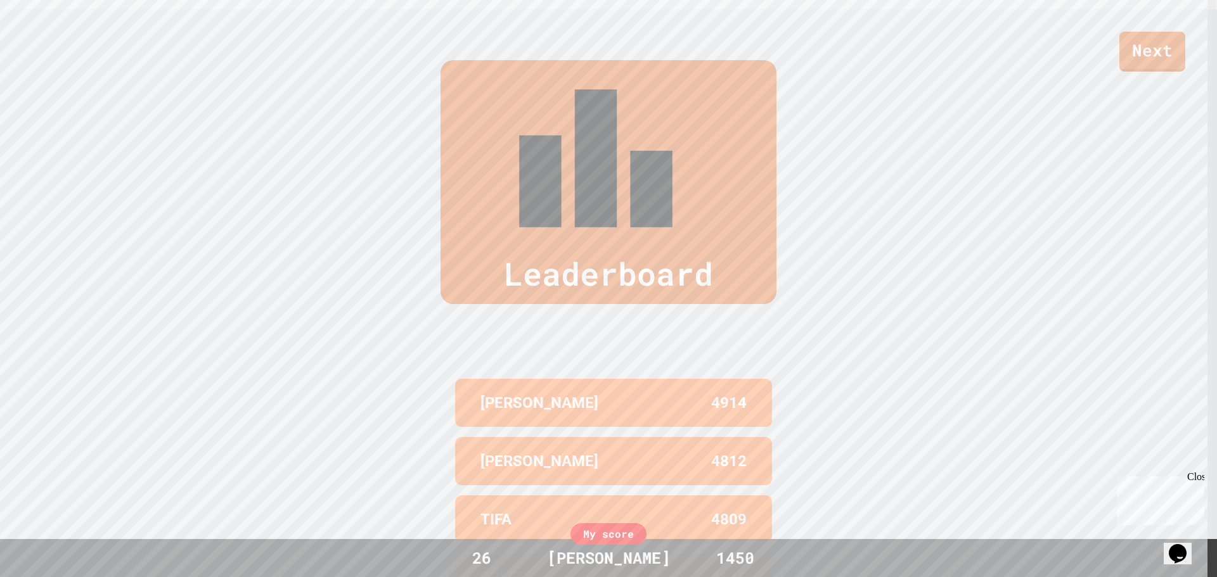
scroll to position [573, 0]
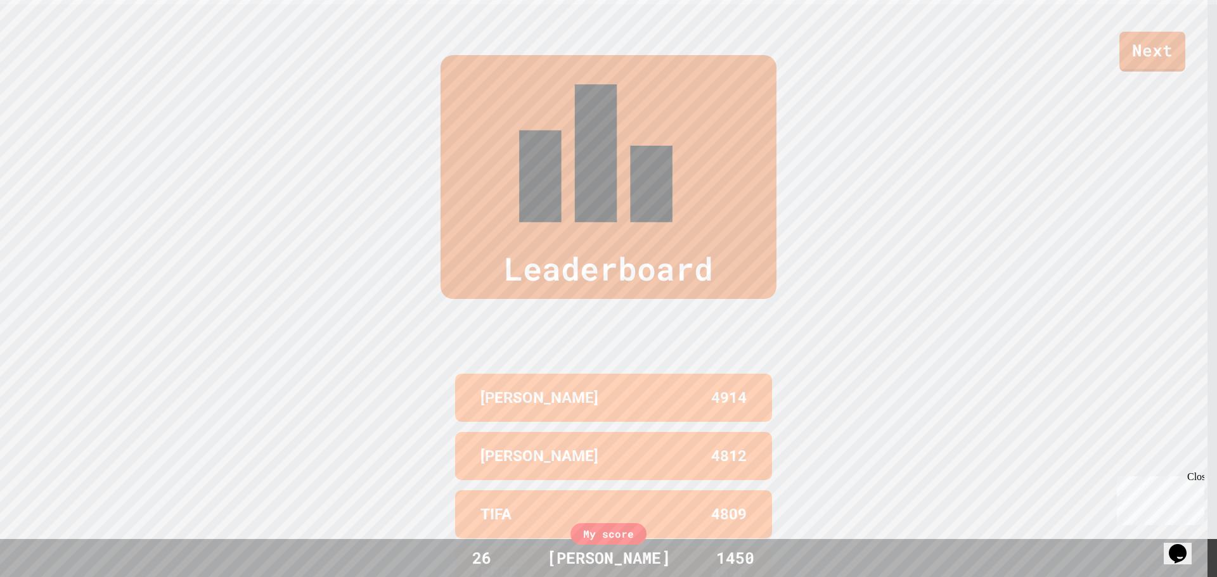
click at [608, 536] on div "My score" at bounding box center [608, 534] width 76 height 22
drag, startPoint x: 638, startPoint y: 30, endPoint x: 638, endPoint y: 77, distance: 46.3
click at [638, 31] on div "Next" at bounding box center [608, 36] width 1217 height 72
drag, startPoint x: 638, startPoint y: 80, endPoint x: 828, endPoint y: 98, distance: 191.6
click at [638, 82] on div "Leaderboard" at bounding box center [608, 177] width 336 height 244
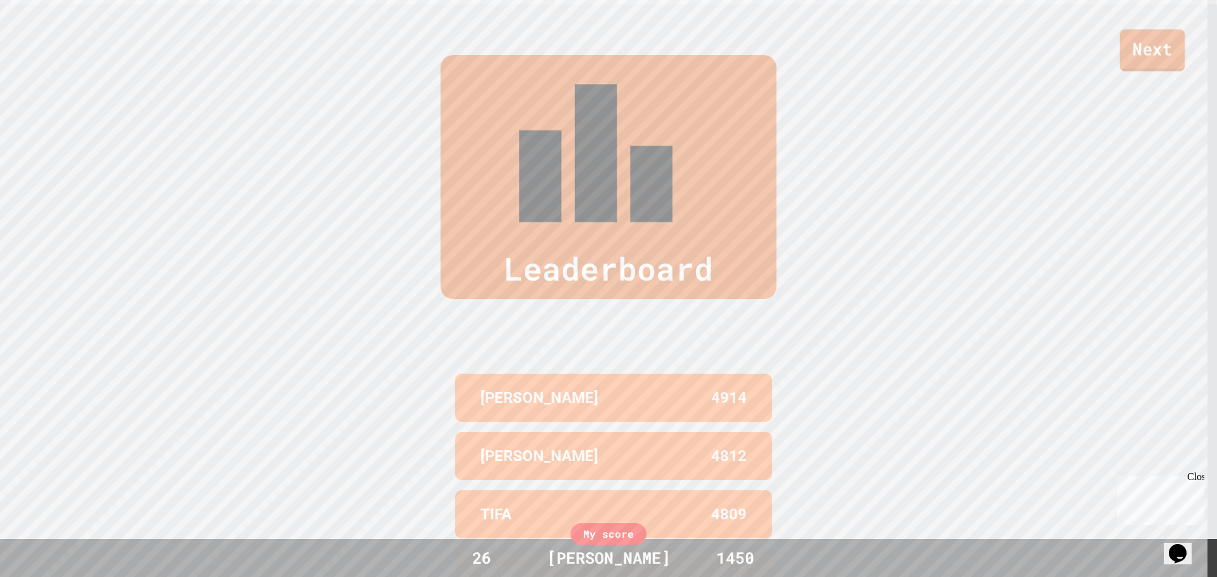
click at [1144, 47] on link "Next" at bounding box center [1152, 50] width 65 height 42
